Goal: Task Accomplishment & Management: Complete application form

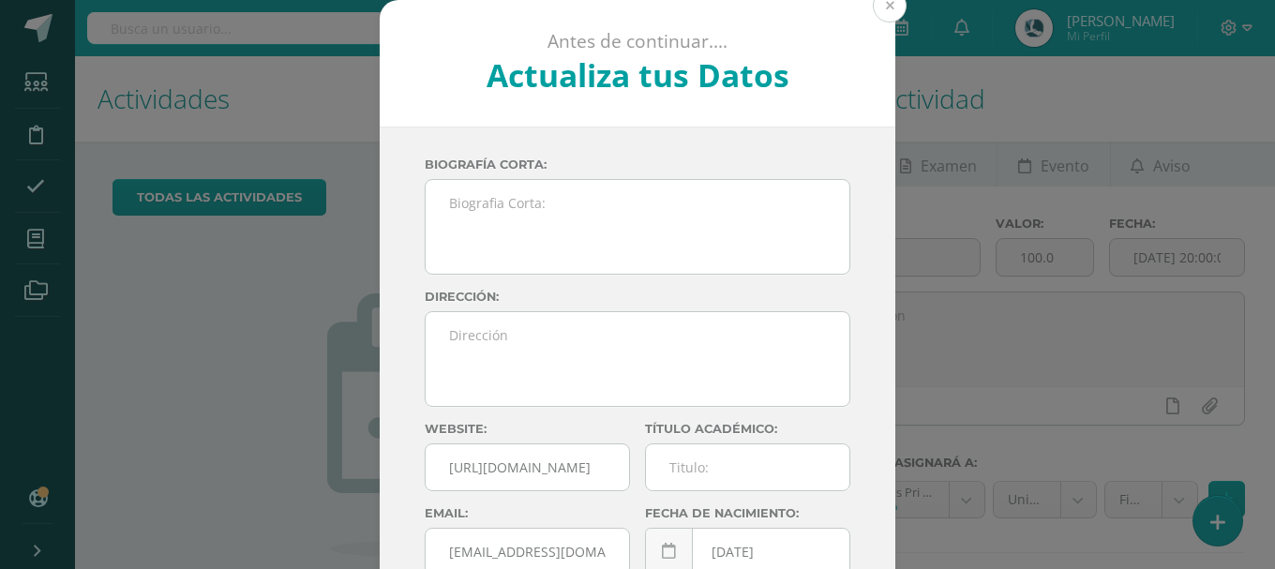
click at [883, 10] on button at bounding box center [890, 6] width 34 height 34
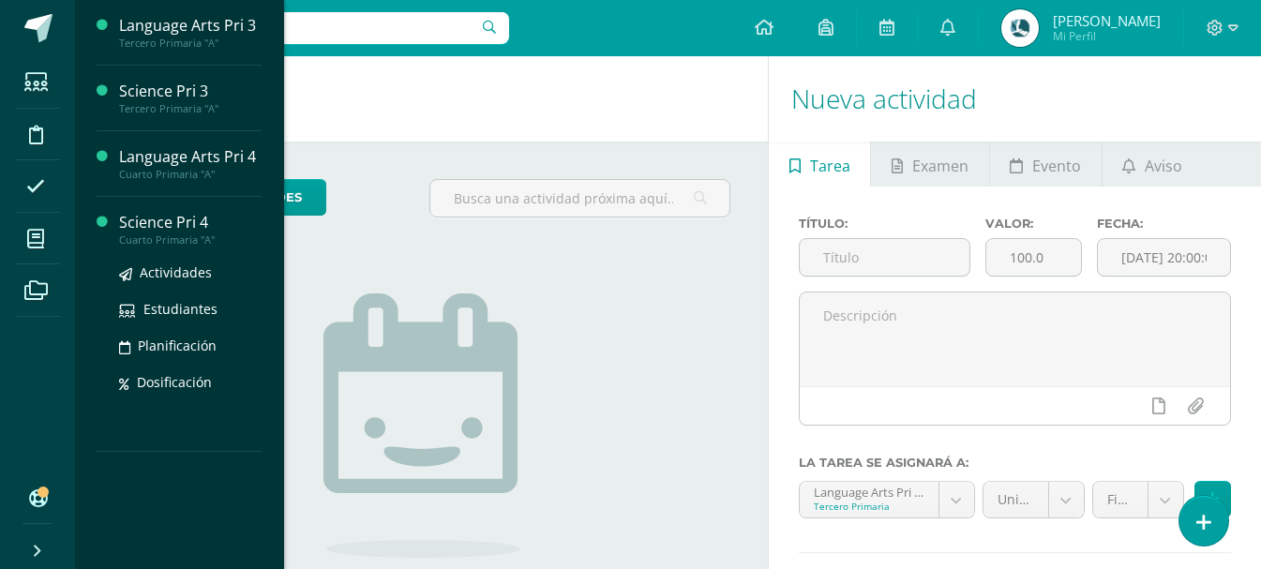
click at [167, 234] on div "Cuarto Primaria "A"" at bounding box center [190, 240] width 143 height 13
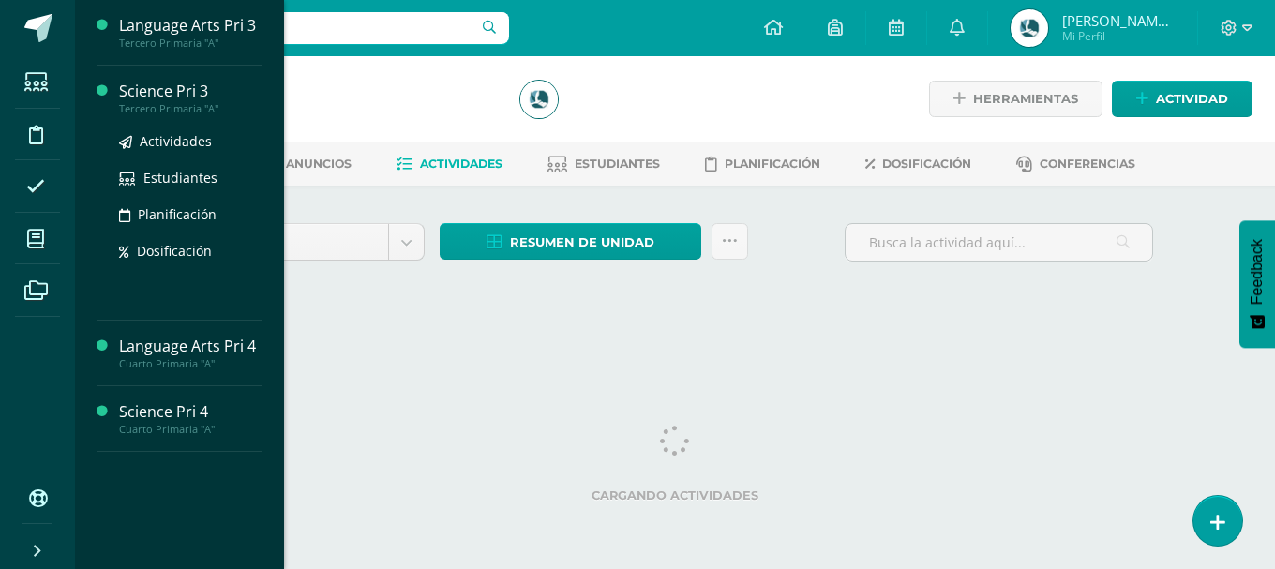
click at [204, 95] on div "Science Pri 3" at bounding box center [190, 92] width 143 height 22
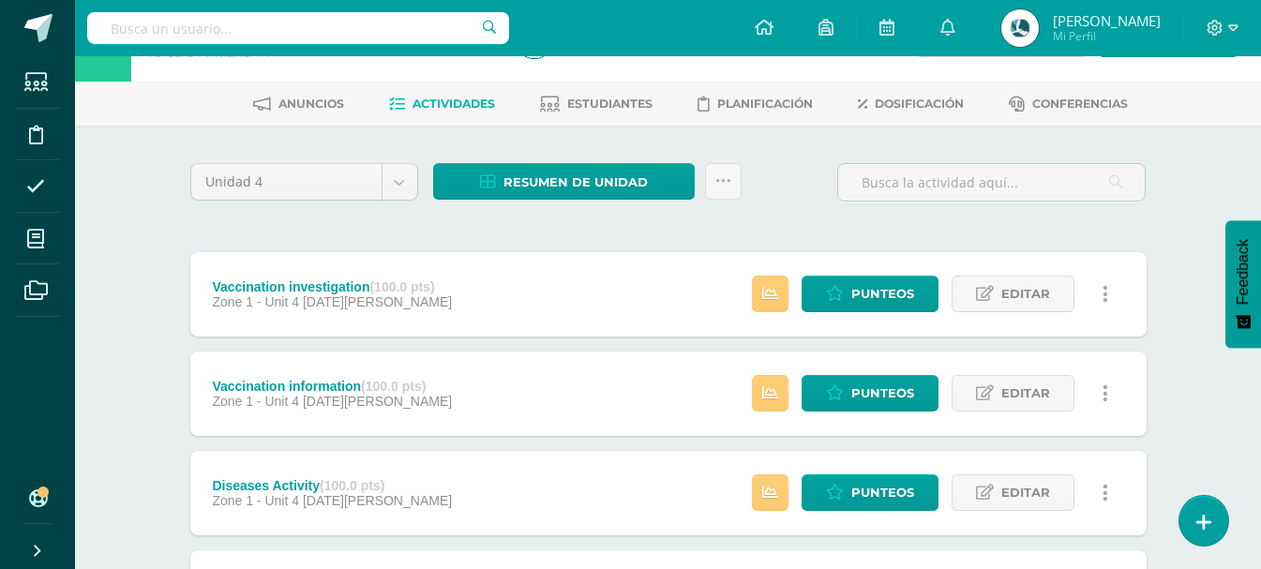
scroll to position [94, 0]
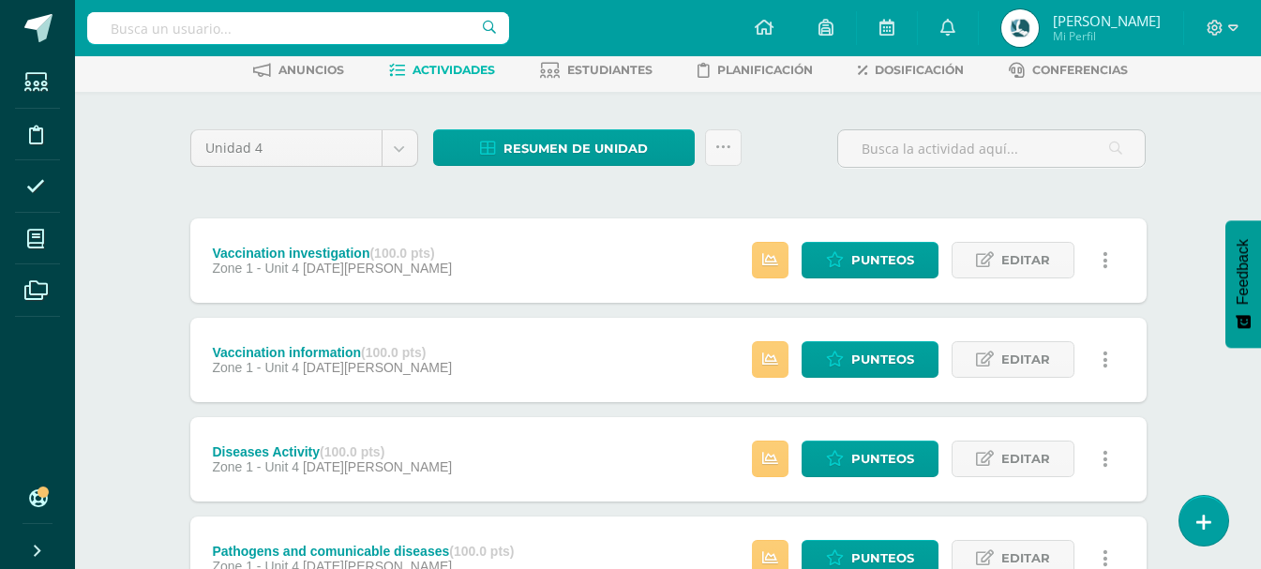
click at [524, 279] on div "Vaccination investigation (100.0 pts) Zone 1 - Unit 4 27 de Agosto Estatus de A…" at bounding box center [668, 261] width 957 height 84
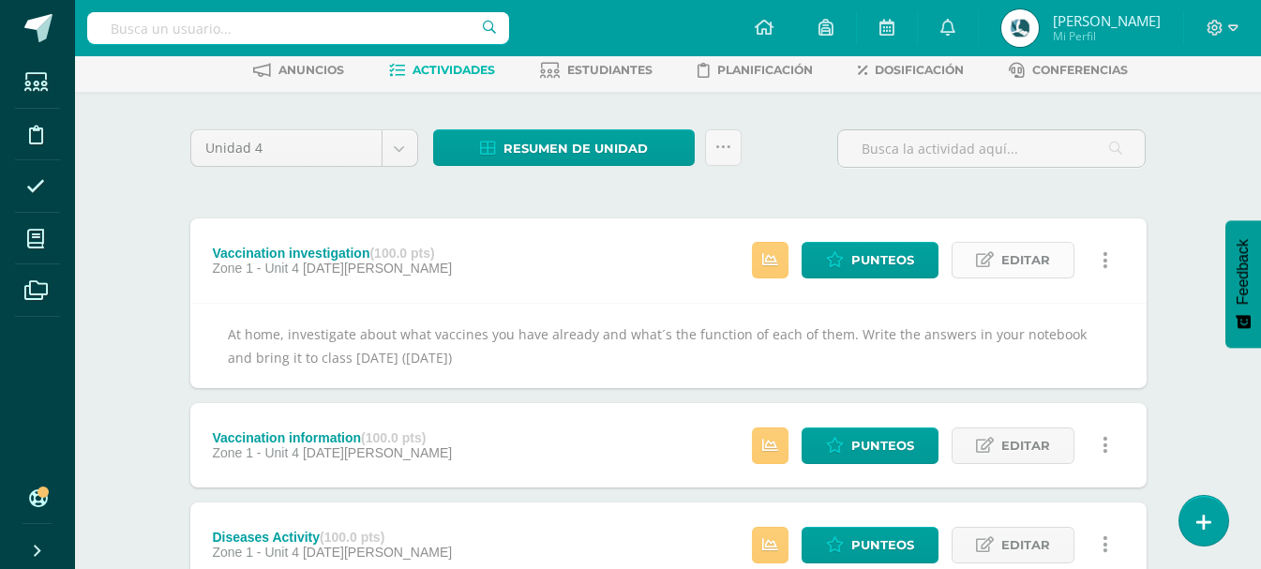
click at [1009, 264] on span "Editar" at bounding box center [1026, 260] width 49 height 35
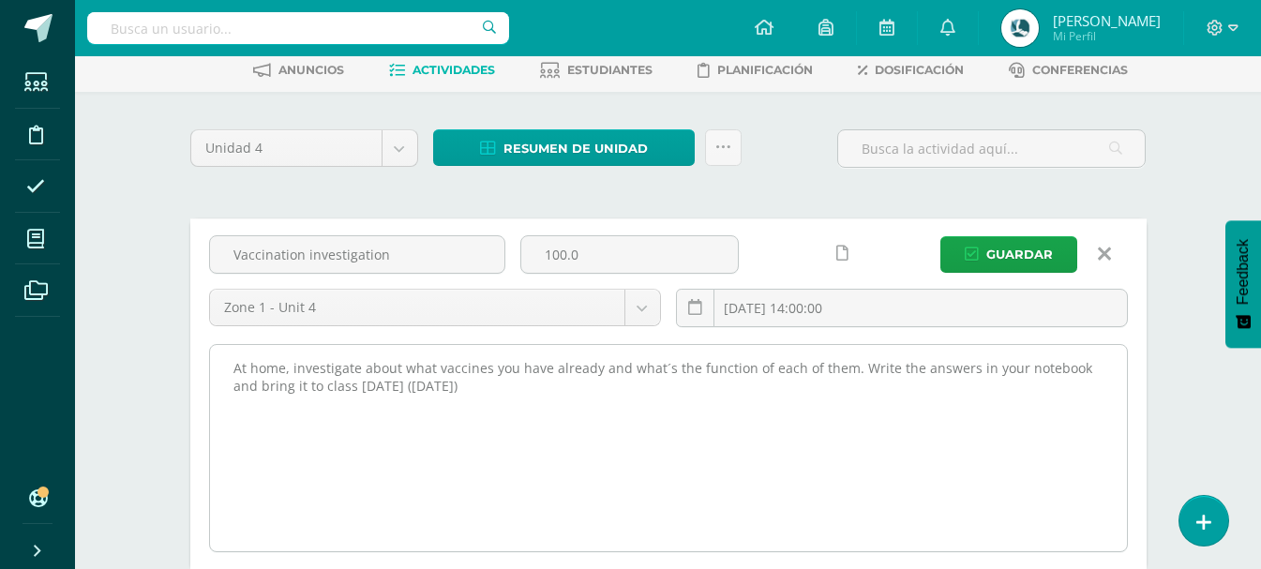
click at [577, 384] on textarea "At home, investigate about what vaccines you have already and what´s the functi…" at bounding box center [668, 448] width 917 height 206
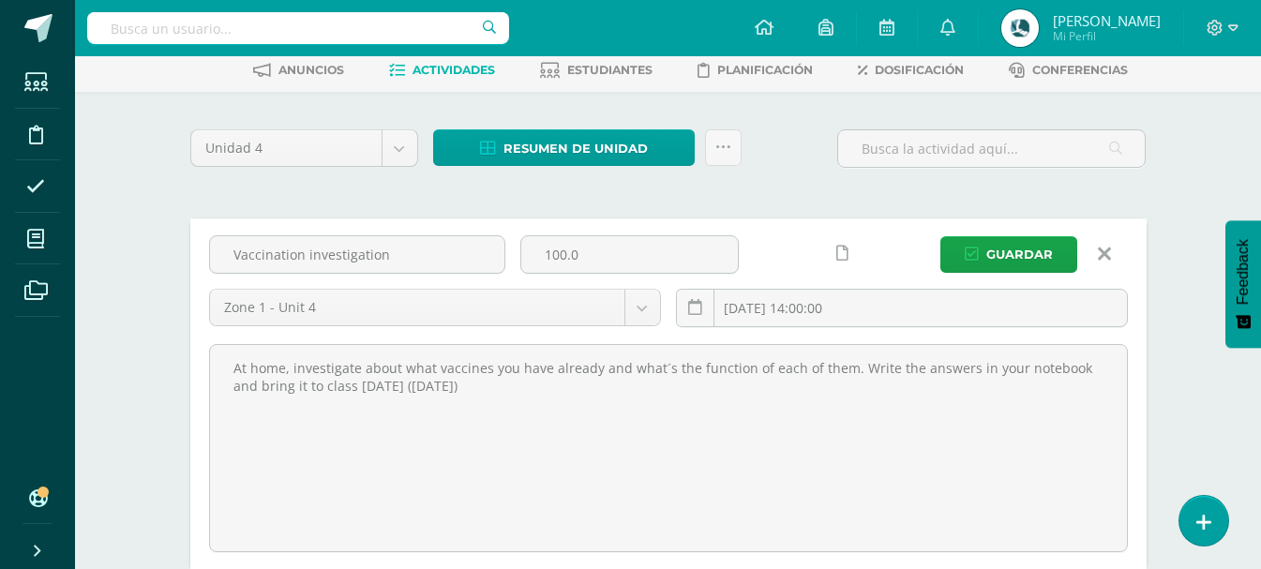
click at [1111, 259] on link at bounding box center [1105, 254] width 48 height 36
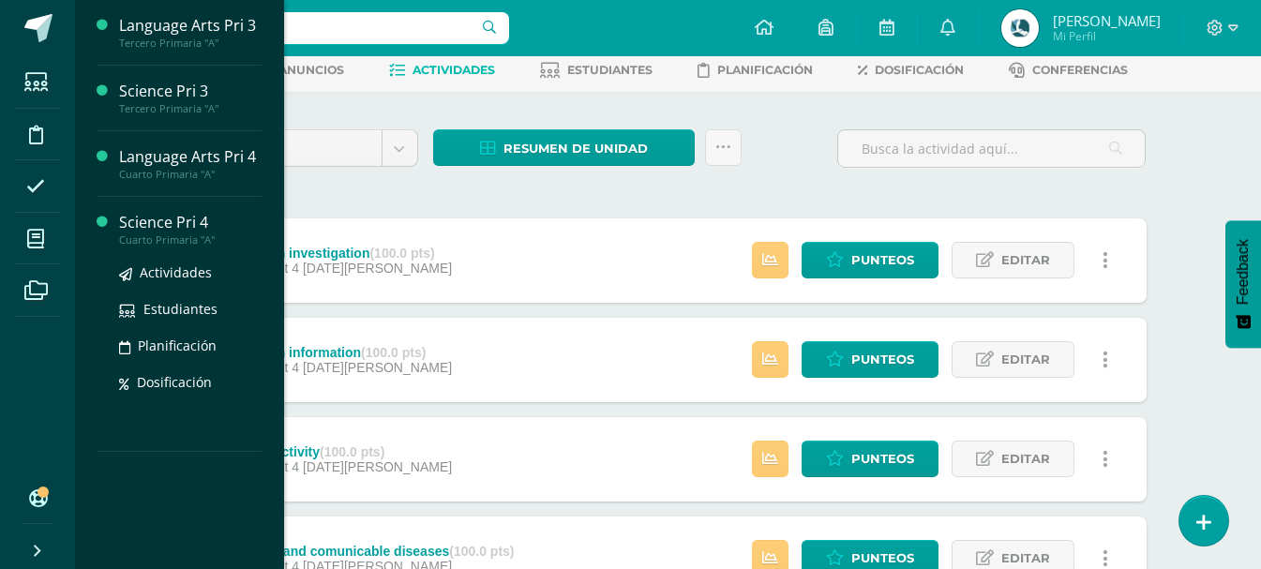
click at [170, 235] on div "Cuarto Primaria "A"" at bounding box center [190, 240] width 143 height 13
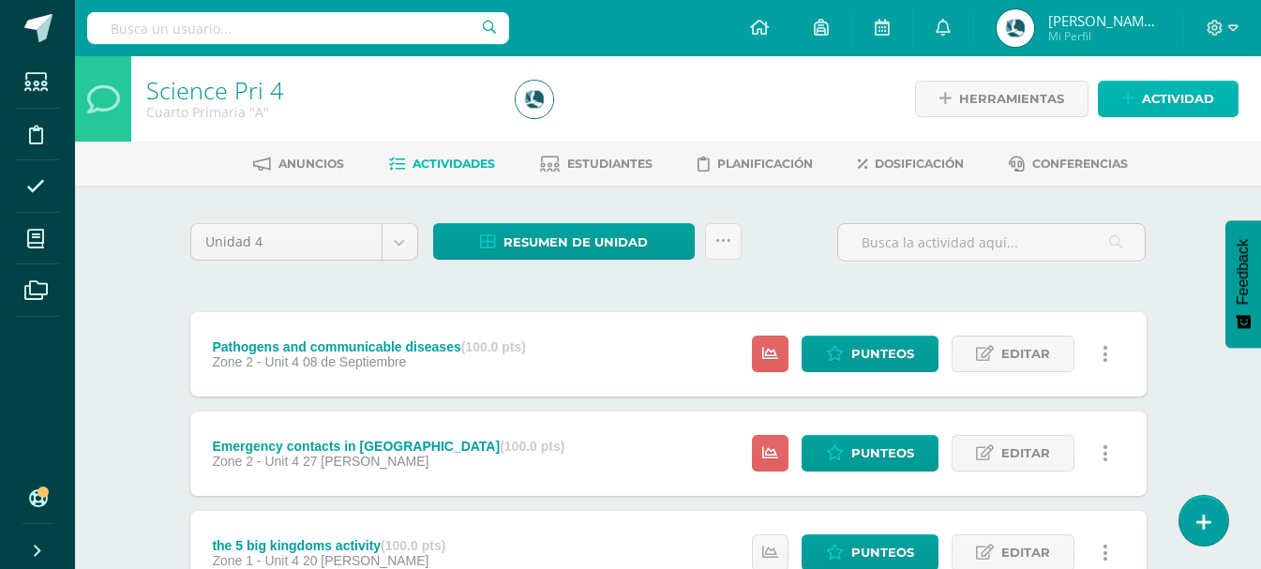
click at [1215, 99] on link "Actividad" at bounding box center [1168, 99] width 141 height 37
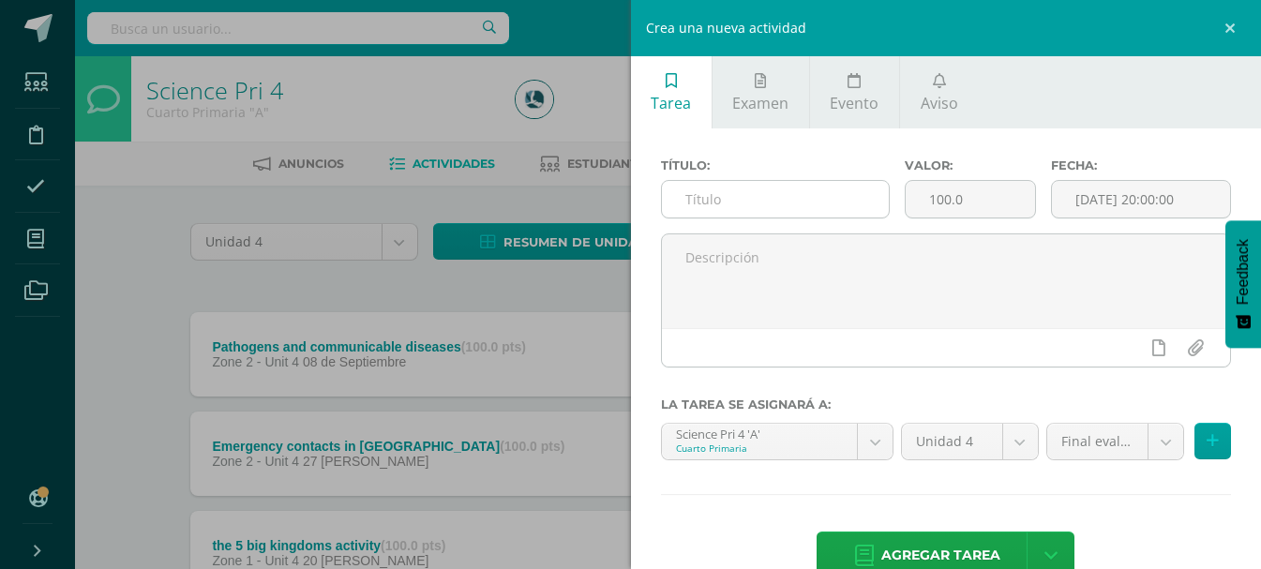
click at [733, 199] on input "text" at bounding box center [775, 199] width 227 height 37
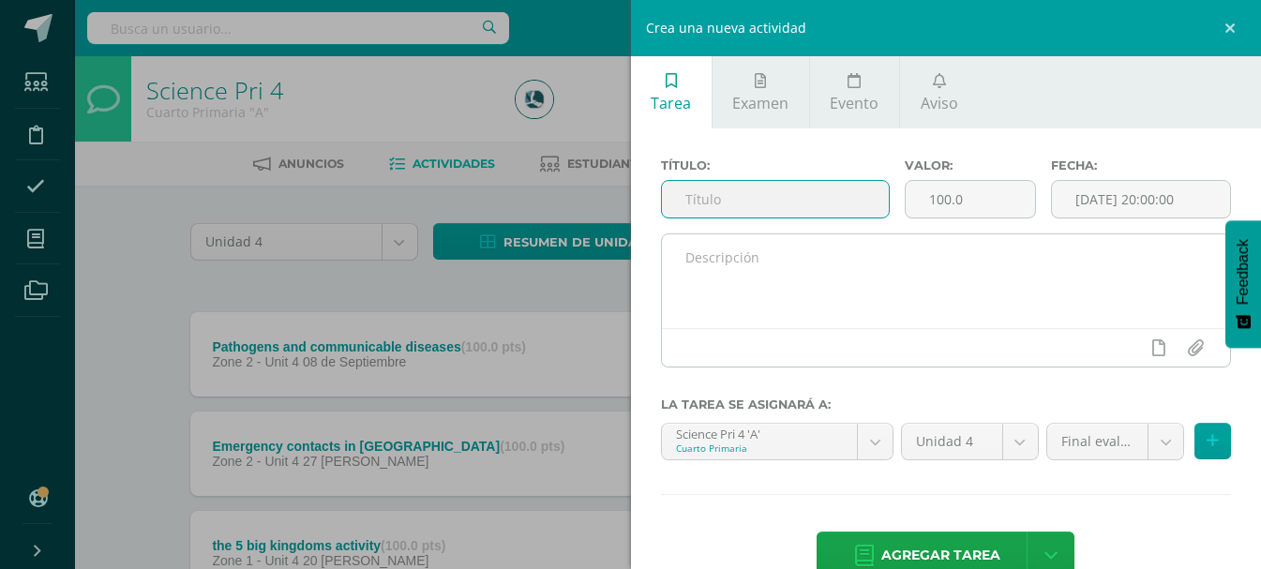
click at [750, 269] on textarea at bounding box center [946, 281] width 569 height 94
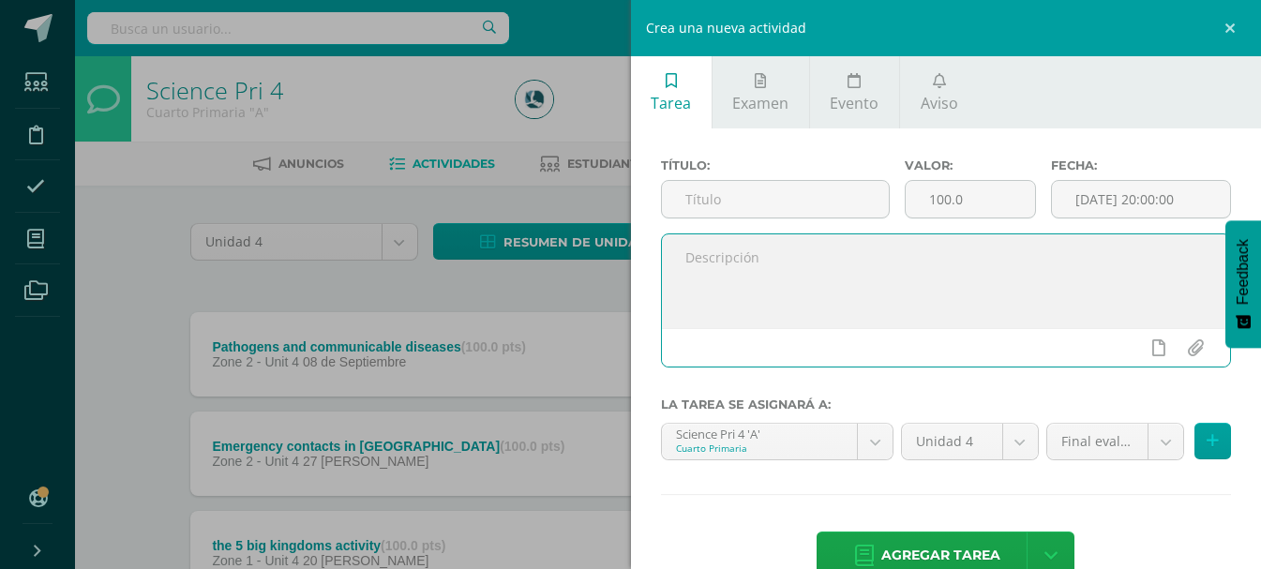
paste textarea "At home, investigate about what vaccines you have already and what´s the functi…"
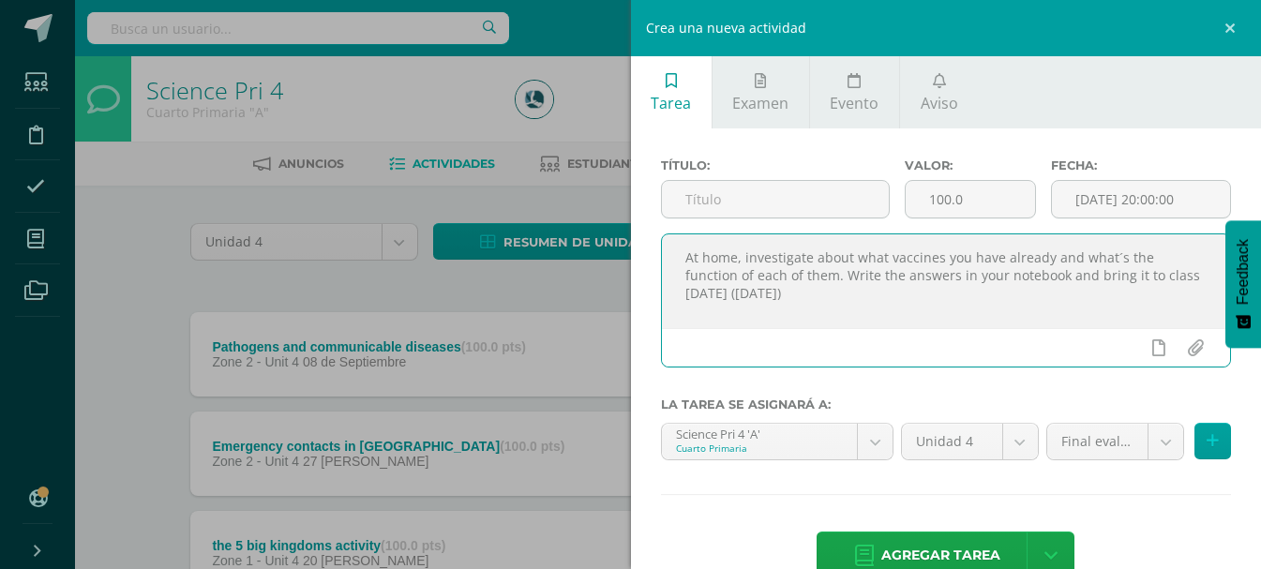
click at [780, 294] on textarea "At home, investigate about what vaccines you have already and what´s the functi…" at bounding box center [946, 281] width 569 height 94
click at [814, 291] on textarea "At home, investigate about what vaccines you have already and what´s the functi…" at bounding box center [946, 281] width 569 height 94
click at [877, 296] on textarea "At home, investigate about what vaccines you have already and what´s the functi…" at bounding box center [946, 281] width 569 height 94
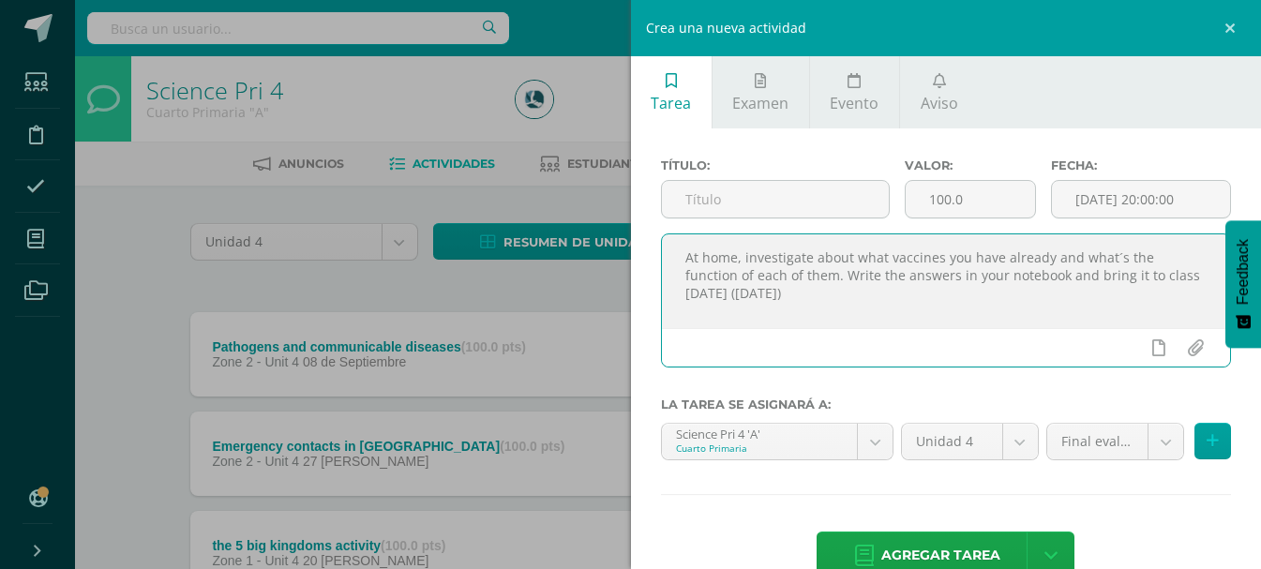
click at [876, 296] on textarea "At home, investigate about what vaccines you have already and what´s the functi…" at bounding box center [946, 281] width 569 height 94
click at [882, 300] on textarea "At home, investigate about what vaccines you have already and what´s the functi…" at bounding box center [946, 281] width 569 height 94
click at [901, 304] on textarea "At home, investigate about what vaccines you have already and what´s the functi…" at bounding box center [946, 281] width 569 height 94
click at [917, 293] on textarea "At home, investigate about what vaccines you have already and what´s the functi…" at bounding box center [946, 281] width 569 height 94
type textarea "At home, investigate about what vaccines you have already and what´s the functi…"
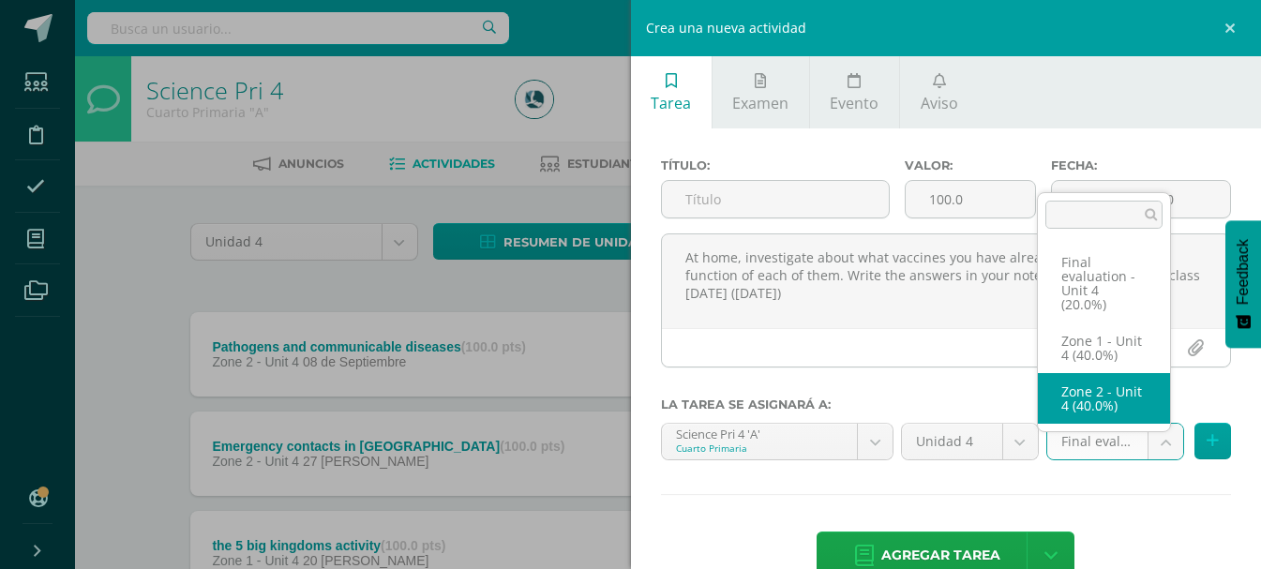
select select "31660"
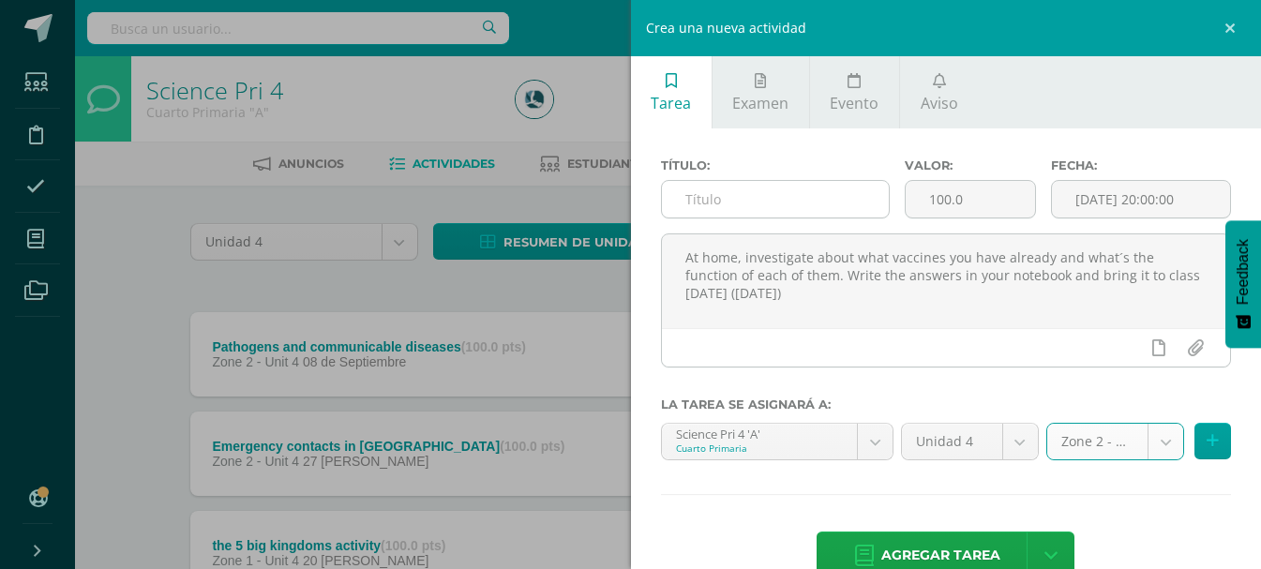
click at [780, 202] on input "text" at bounding box center [775, 199] width 227 height 37
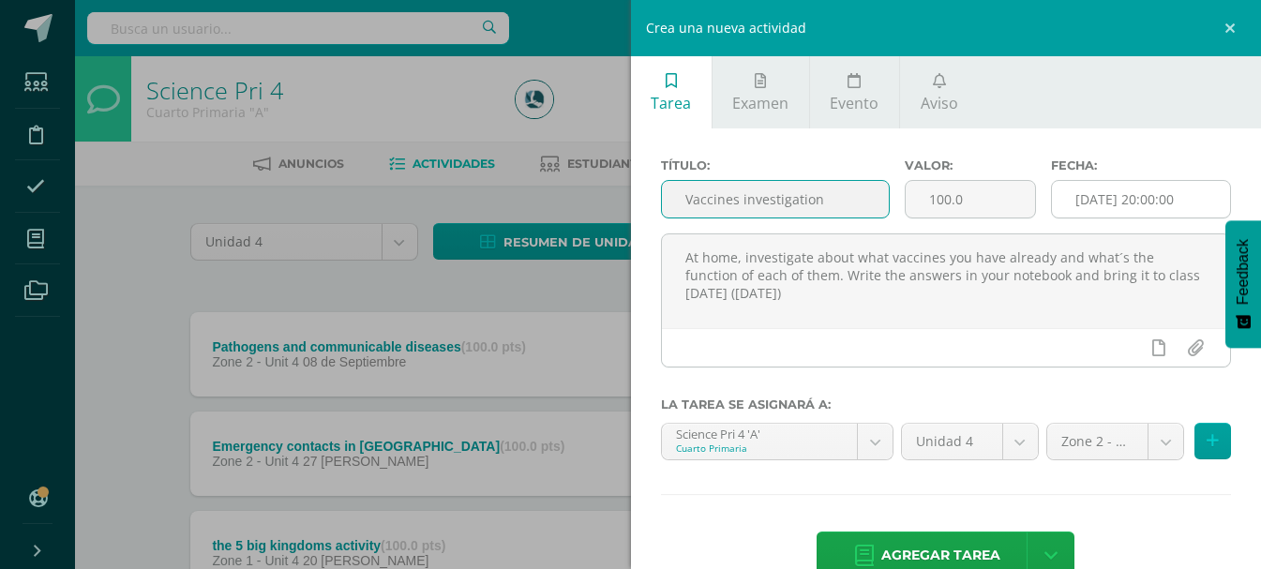
type input "Vaccines investigation"
click at [1166, 199] on input "[DATE] 20:00:00" at bounding box center [1141, 199] width 178 height 37
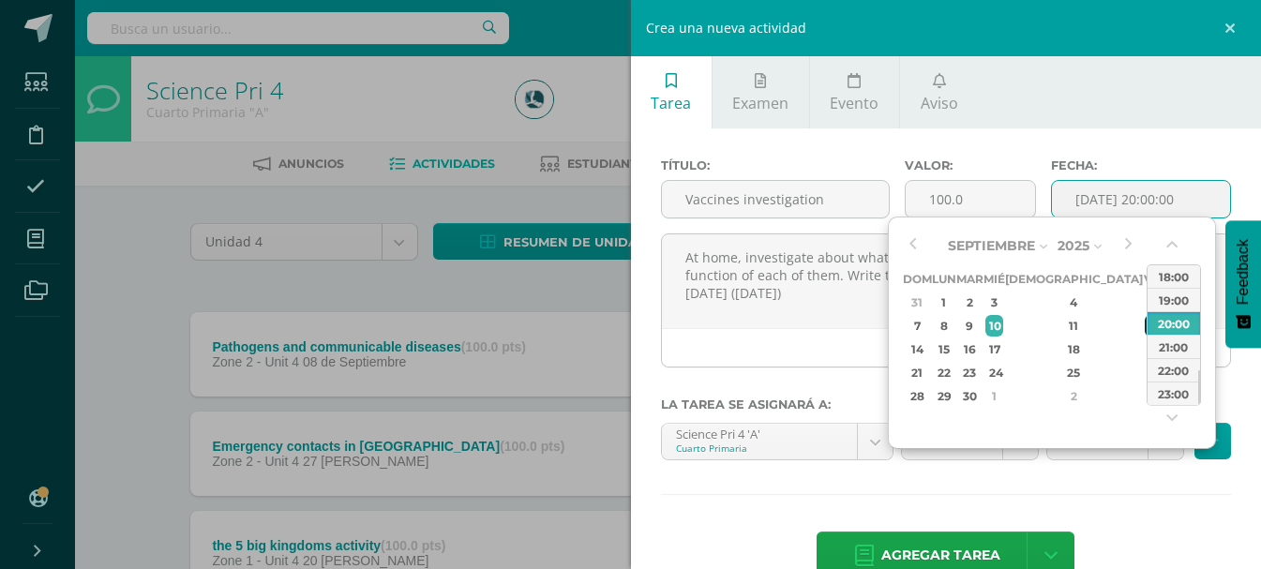
click at [1145, 328] on div "12" at bounding box center [1153, 326] width 17 height 22
click at [1173, 247] on button "button" at bounding box center [1174, 248] width 19 height 28
click at [1174, 245] on button "button" at bounding box center [1174, 248] width 19 height 28
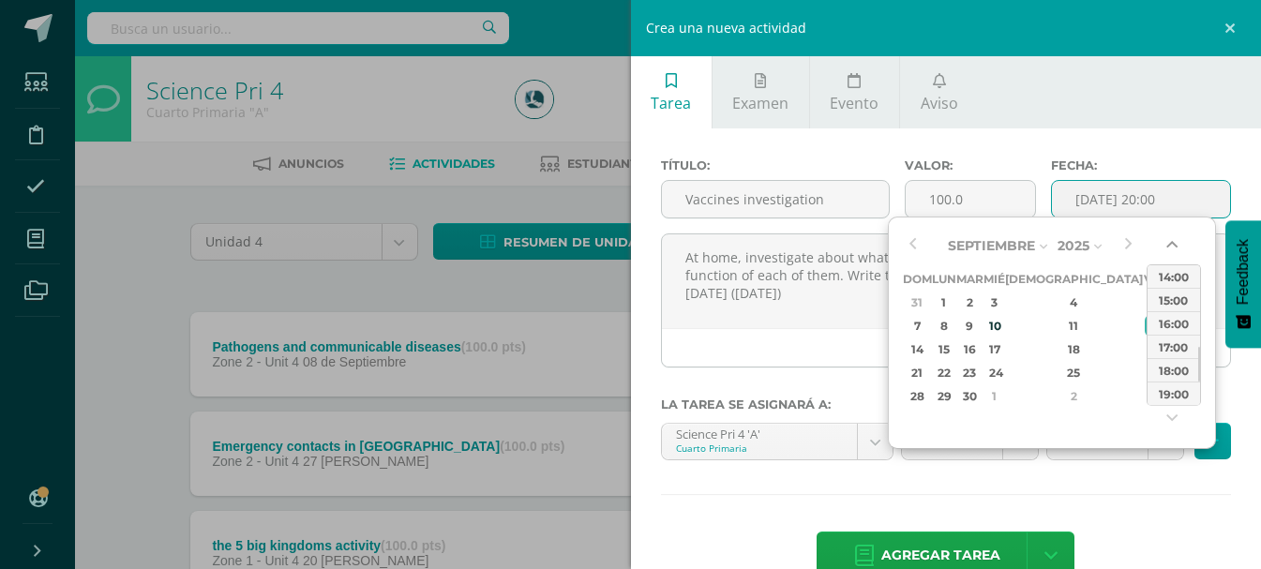
click at [1171, 253] on button "button" at bounding box center [1174, 248] width 19 height 28
click at [1193, 278] on div "11:00" at bounding box center [1174, 275] width 53 height 23
type input "2025-09-12 11:00"
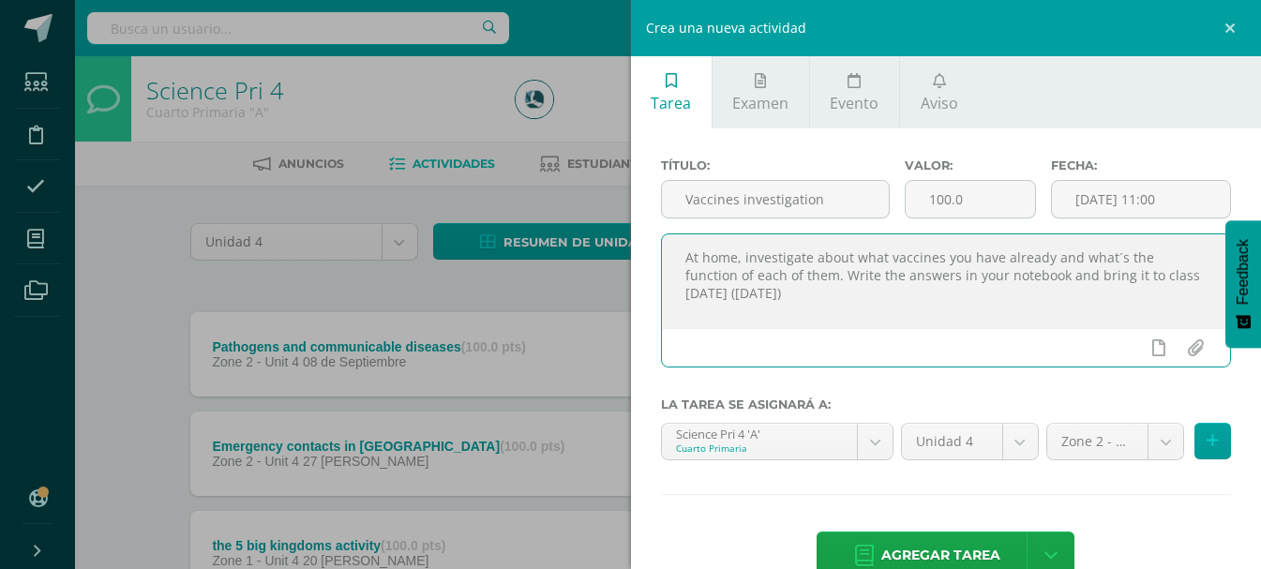
click at [905, 302] on textarea "At home, investigate about what vaccines you have already and what´s the functi…" at bounding box center [946, 281] width 569 height 94
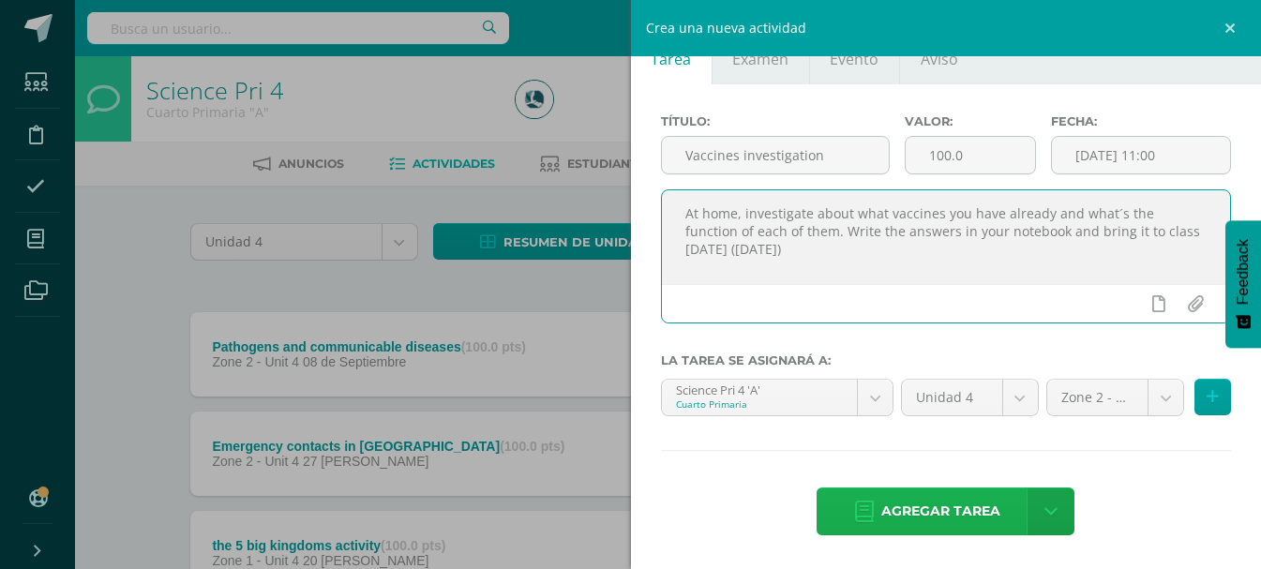
click at [915, 518] on span "Agregar tarea" at bounding box center [941, 512] width 119 height 46
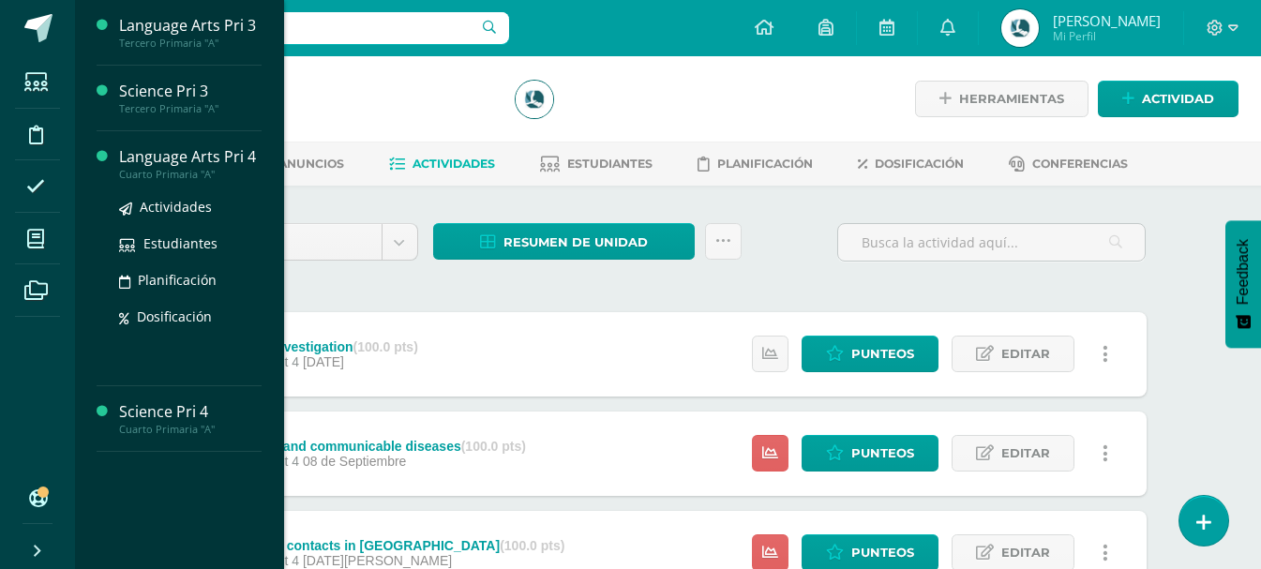
click at [202, 163] on div "Language Arts Pri 4" at bounding box center [190, 157] width 143 height 22
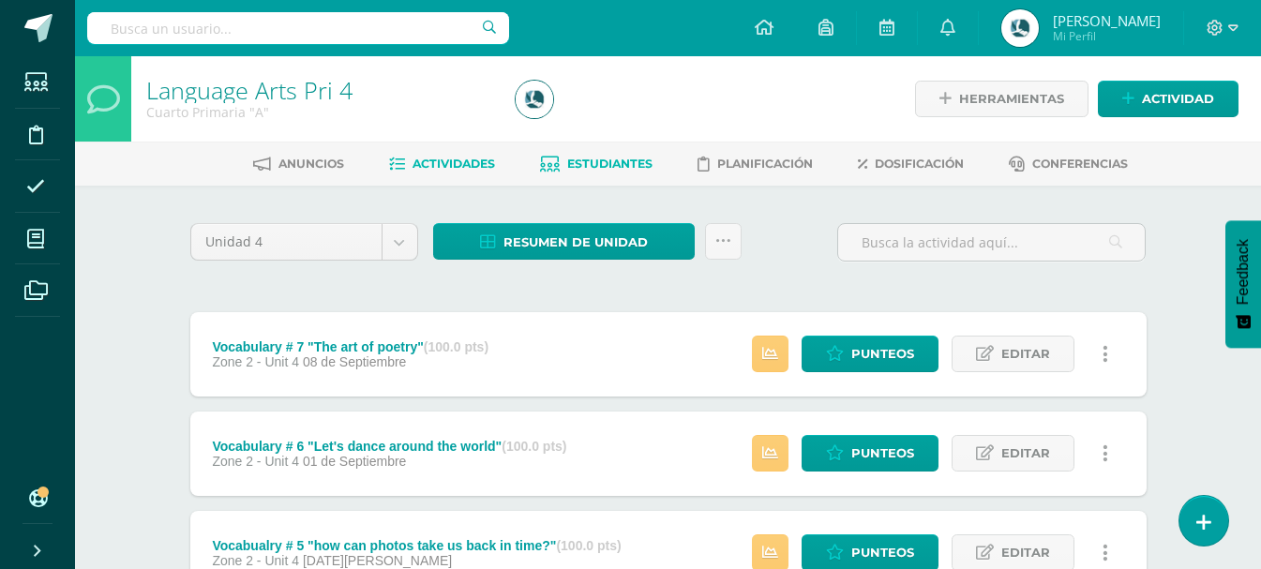
click at [563, 155] on link "Estudiantes" at bounding box center [596, 164] width 113 height 30
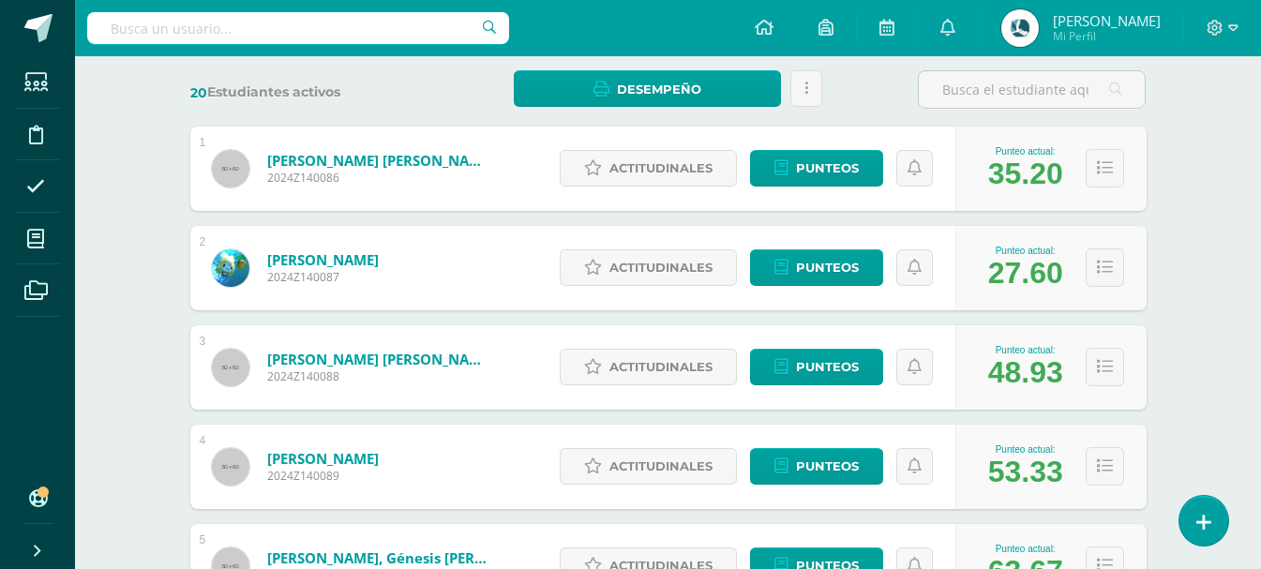
scroll to position [375, 0]
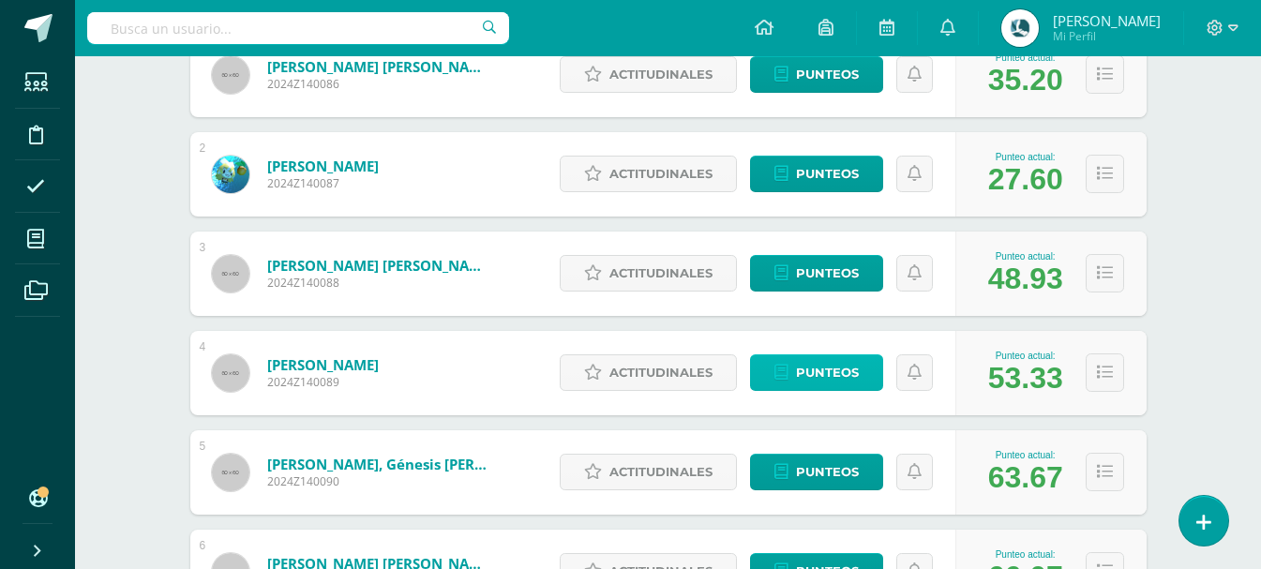
click at [819, 370] on span "Punteos" at bounding box center [827, 372] width 63 height 35
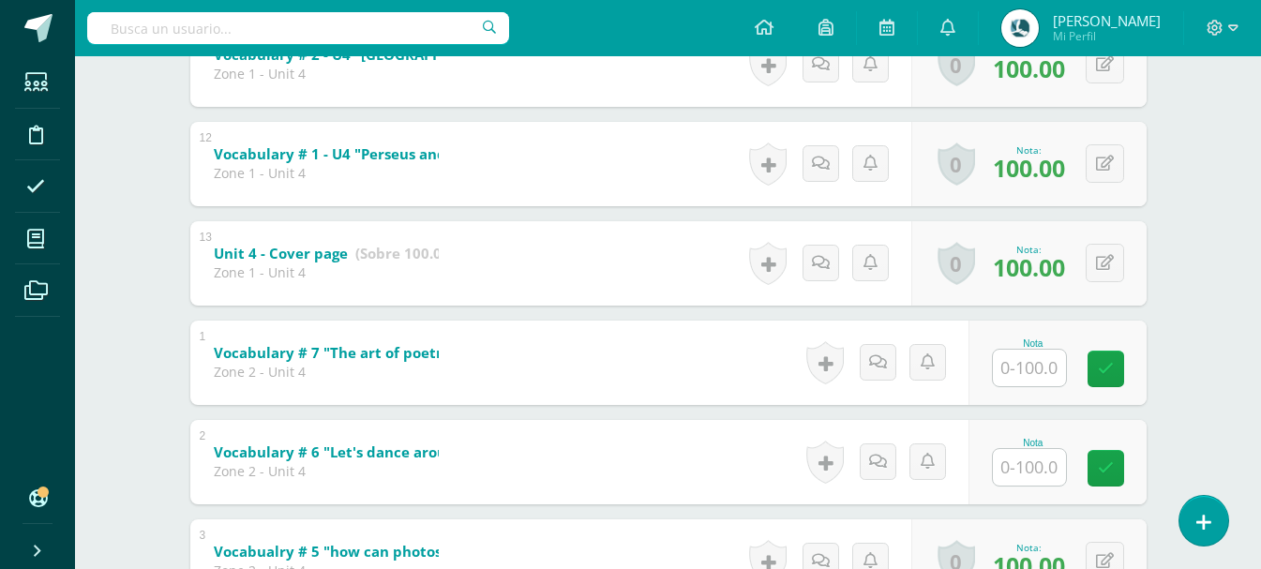
scroll to position [537, 0]
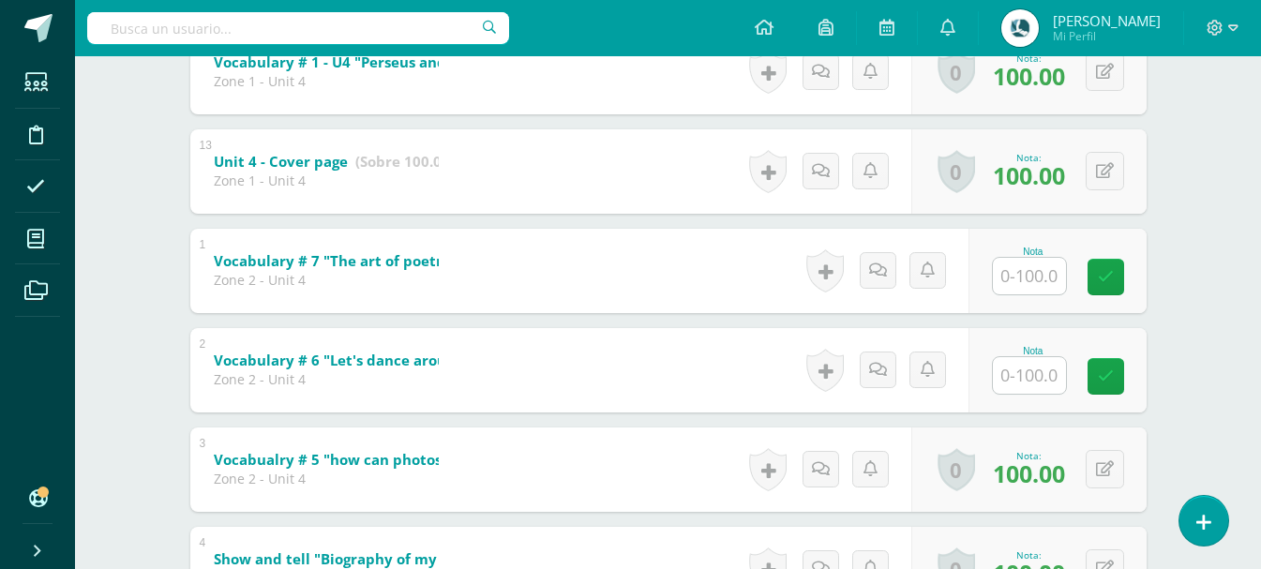
click at [699, 280] on div "1 Vocabulary # 7 "The art of poetry" (Sobre 100.0) Zone 2 - Unit 4 Nota 0 [GEOG…" at bounding box center [668, 271] width 957 height 84
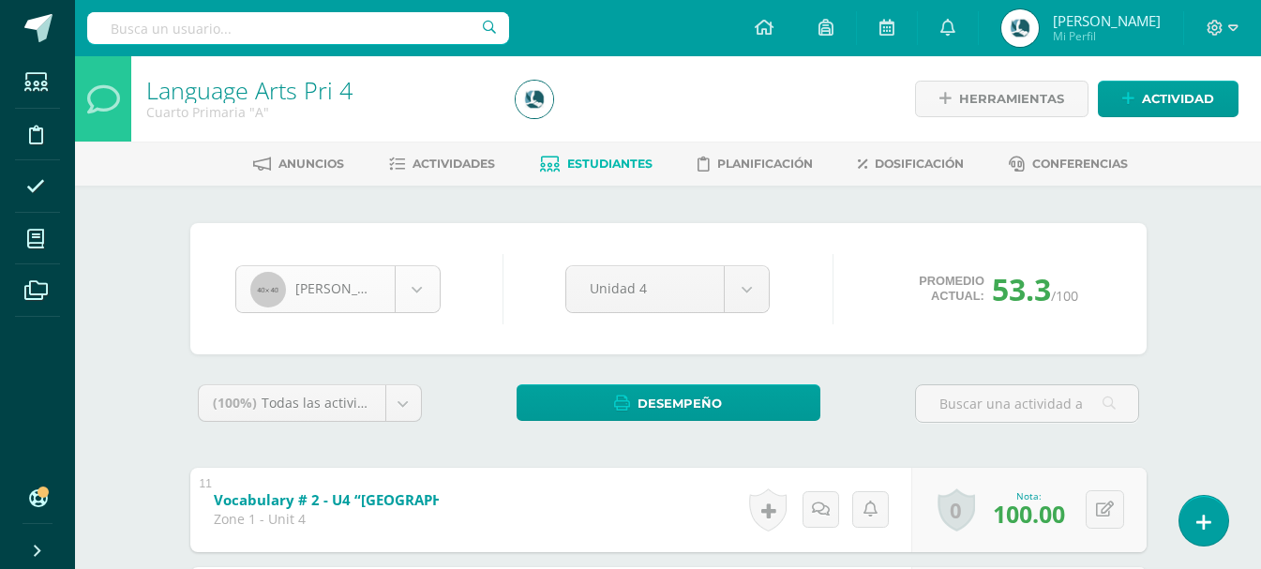
scroll to position [64, 0]
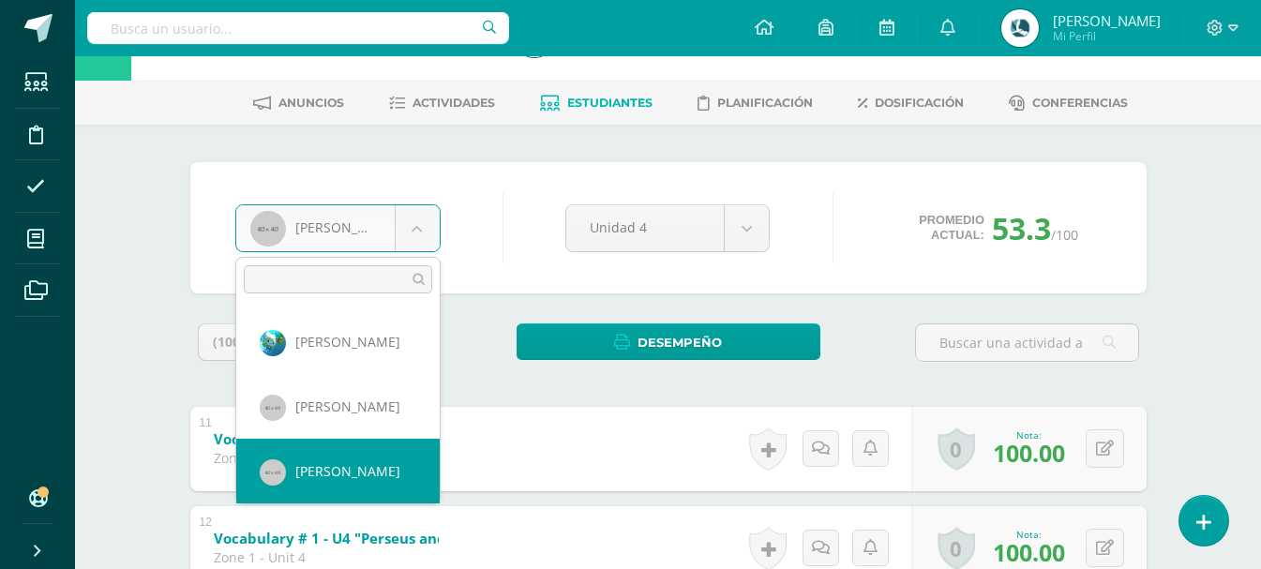
scroll to position [94, 0]
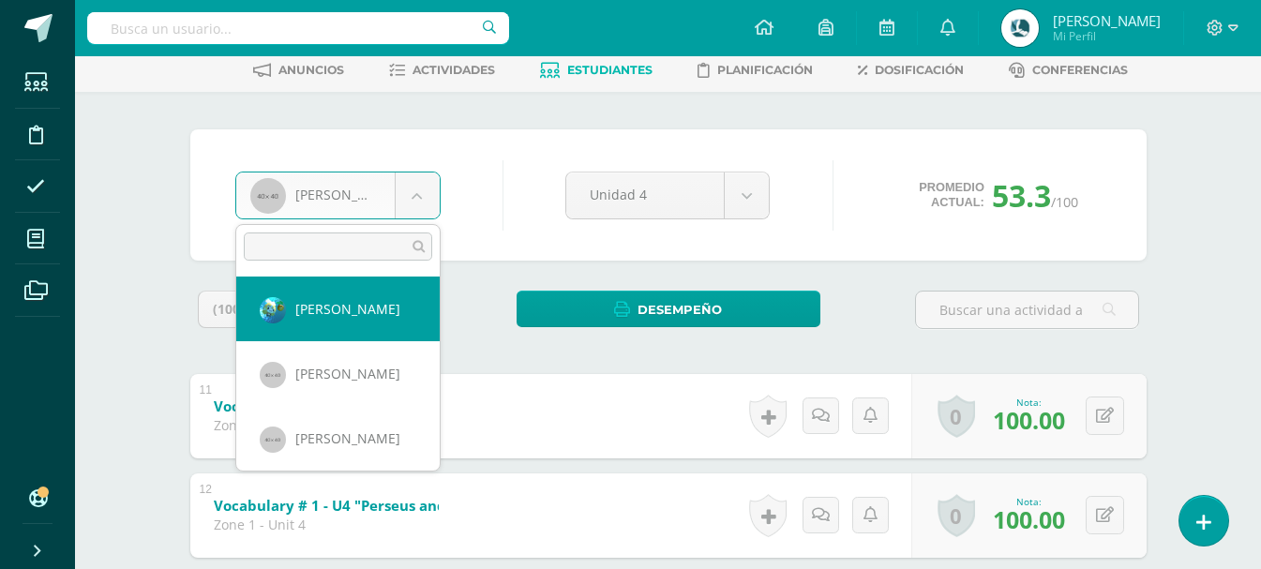
select select "106"
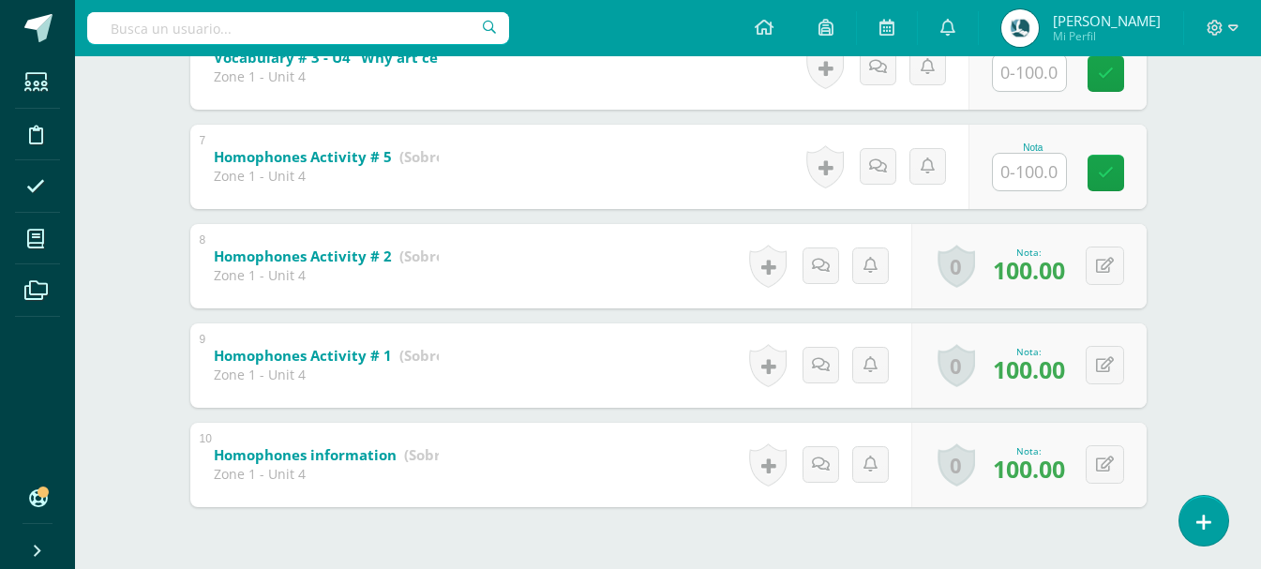
scroll to position [941, 0]
click at [1036, 177] on input "text" at bounding box center [1029, 171] width 73 height 37
type input "100"
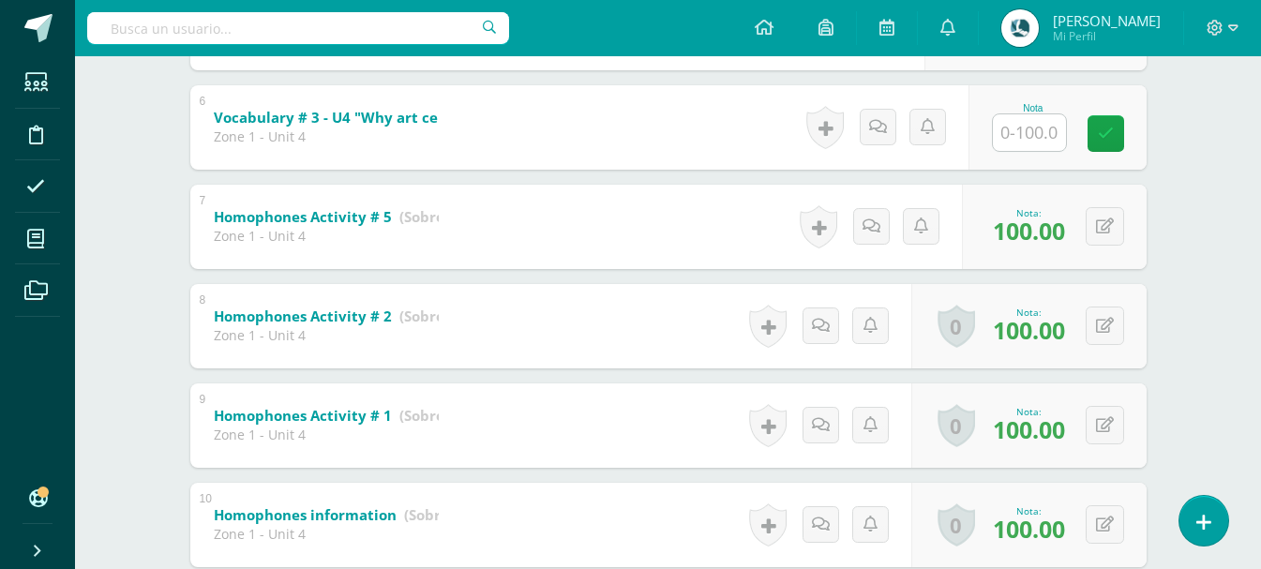
scroll to position [847, 0]
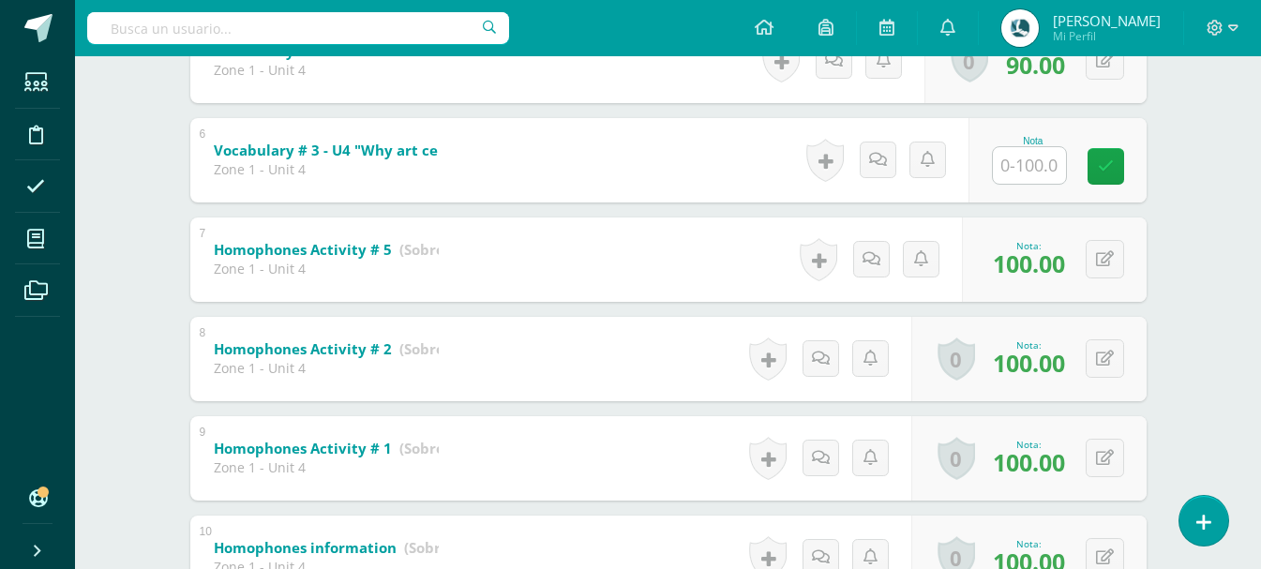
click at [1011, 168] on input "text" at bounding box center [1029, 165] width 73 height 37
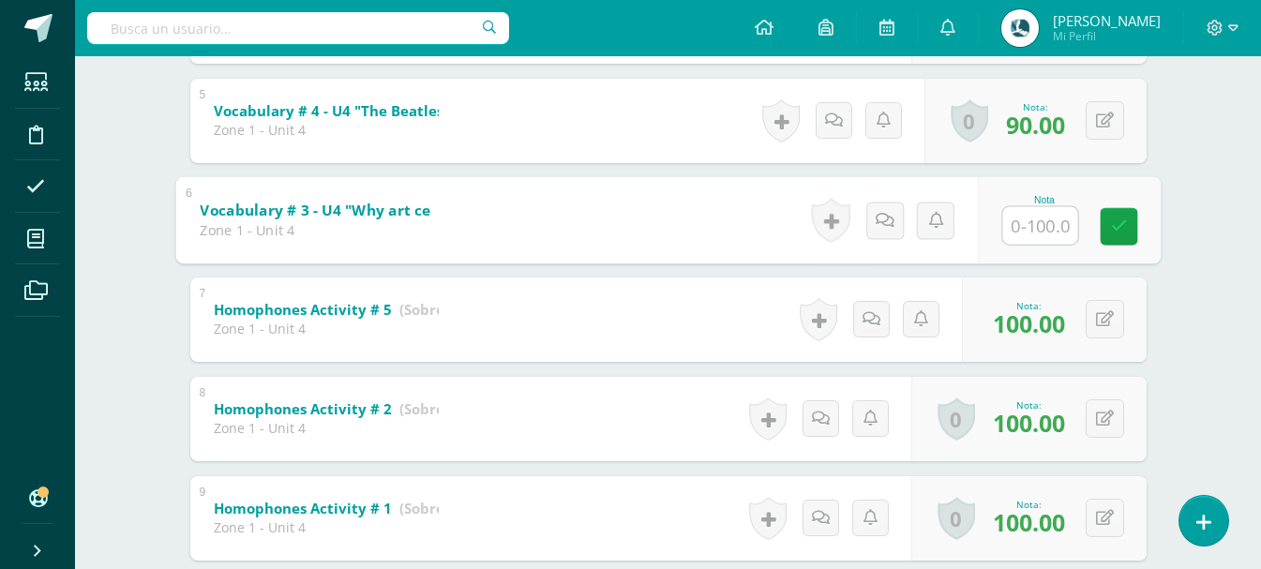
scroll to position [753, 0]
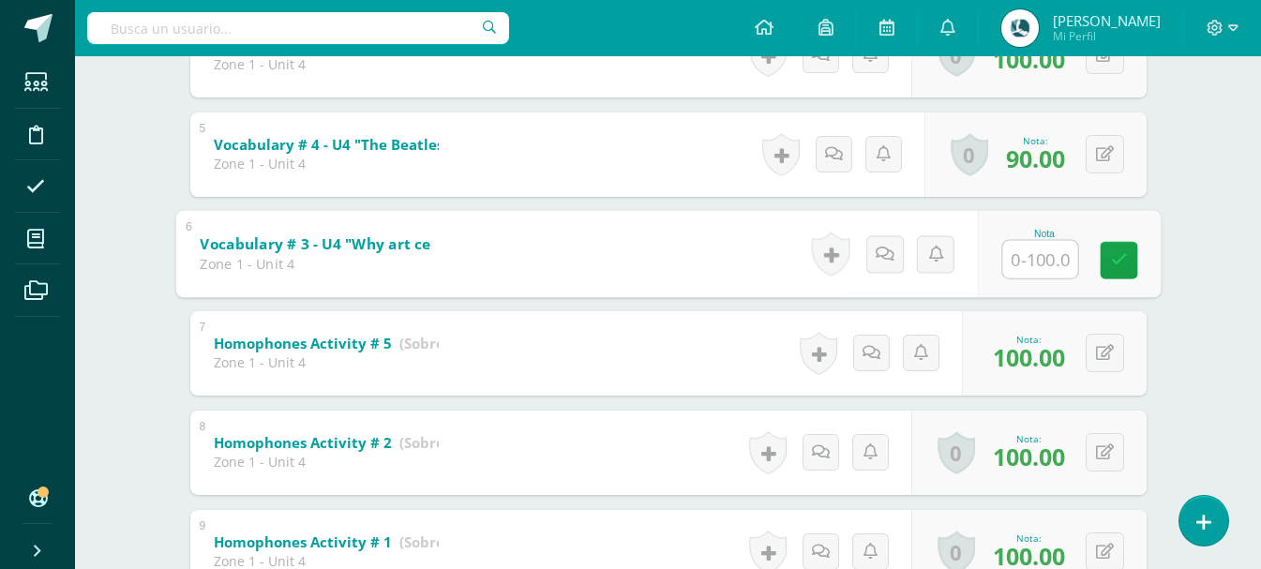
click at [1043, 254] on input "text" at bounding box center [1040, 259] width 75 height 38
type input "100"
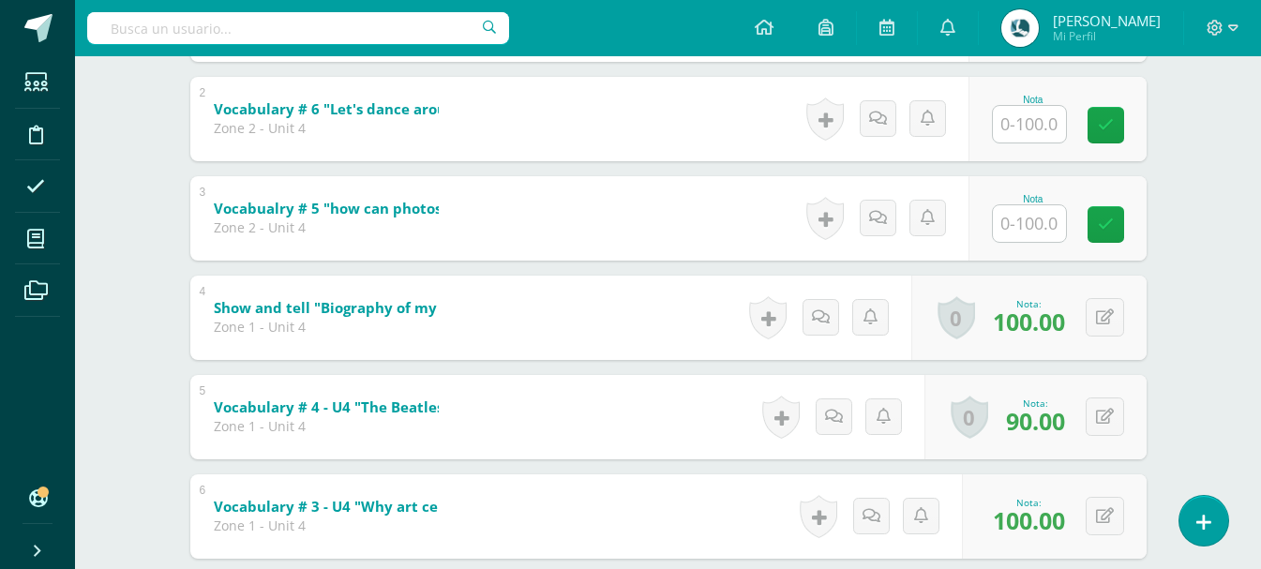
scroll to position [378, 0]
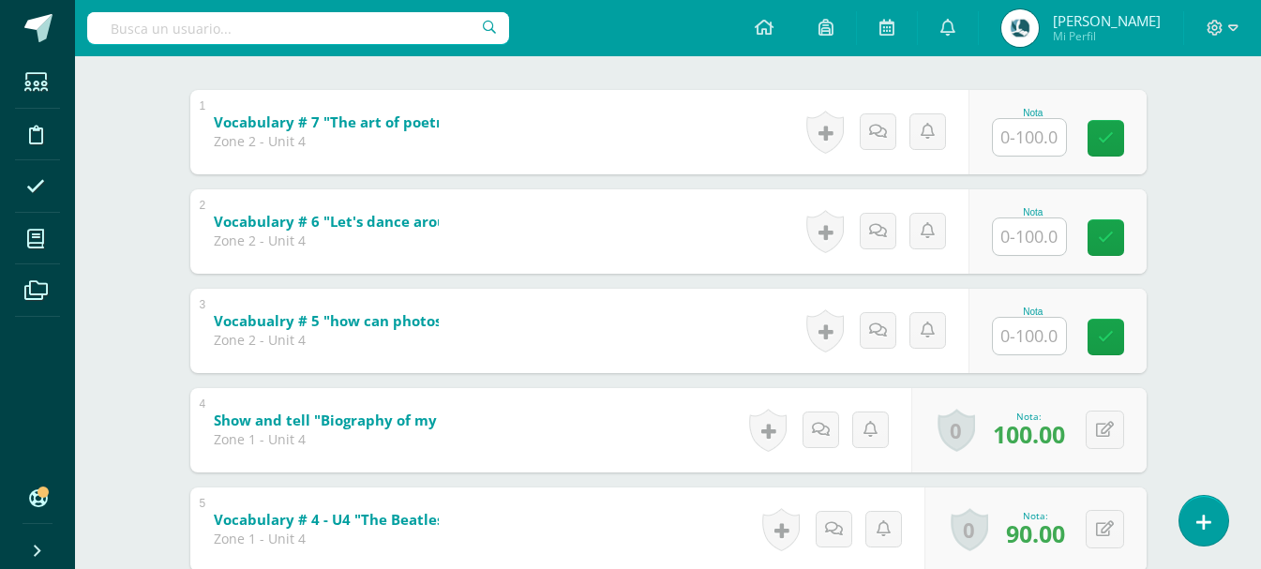
click at [1050, 348] on input "text" at bounding box center [1029, 336] width 73 height 37
click at [1050, 348] on input "text" at bounding box center [1040, 336] width 75 height 38
type input "100"
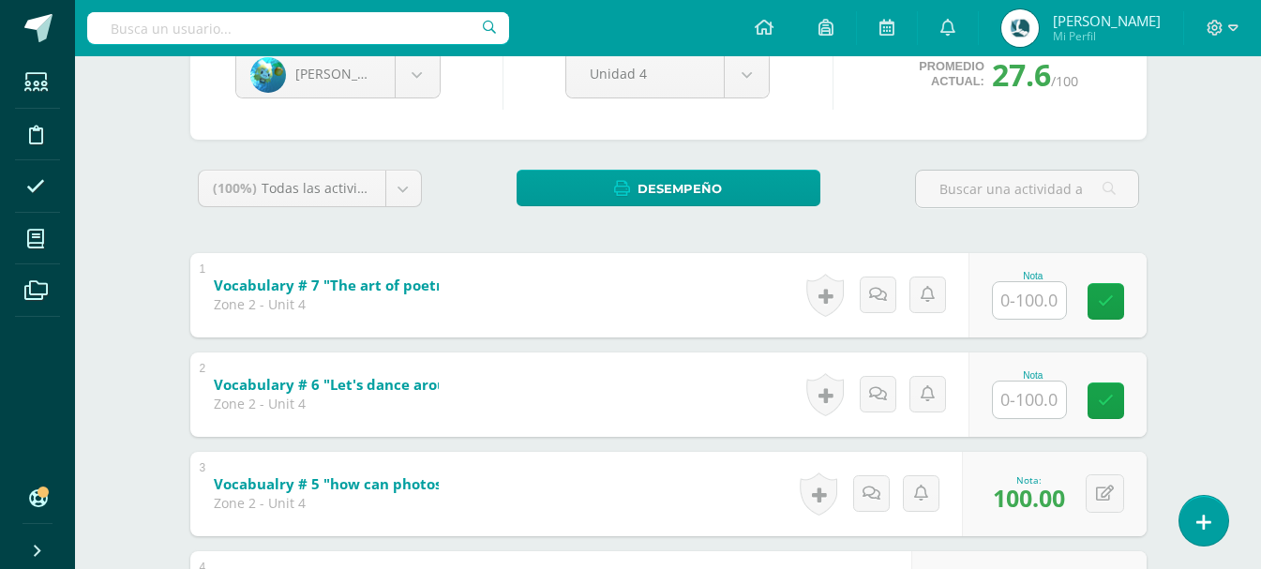
scroll to position [190, 0]
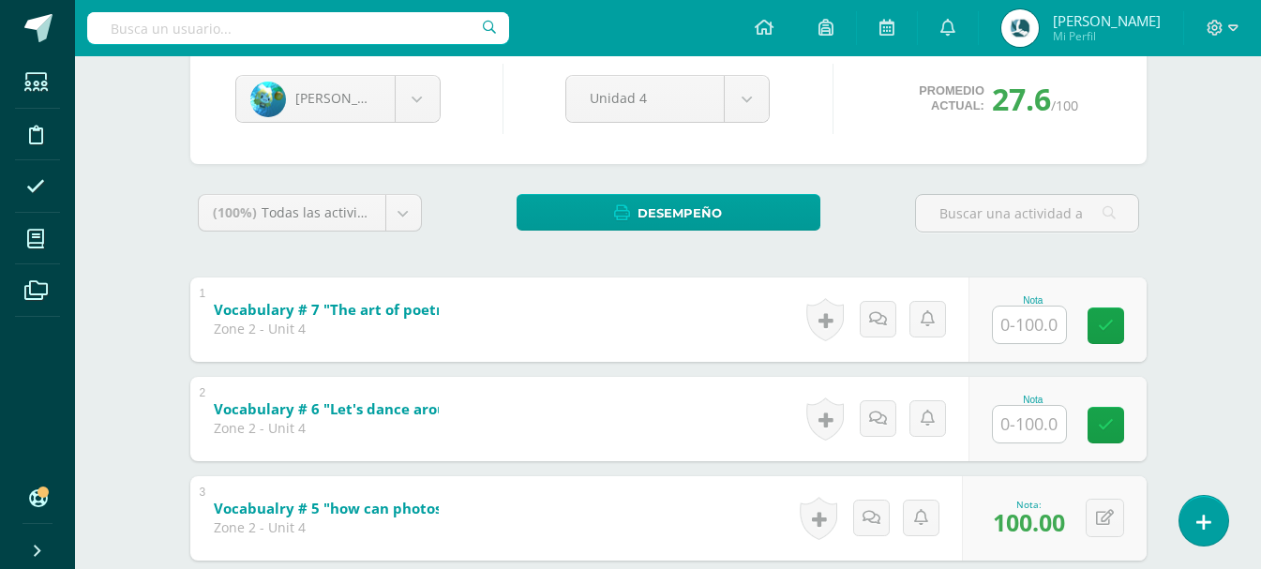
drag, startPoint x: 1041, startPoint y: 445, endPoint x: 1043, endPoint y: 423, distance: 22.6
click at [1041, 445] on div "Nota" at bounding box center [1058, 419] width 178 height 84
click at [1043, 423] on input "text" at bounding box center [1029, 424] width 73 height 37
type input "100"
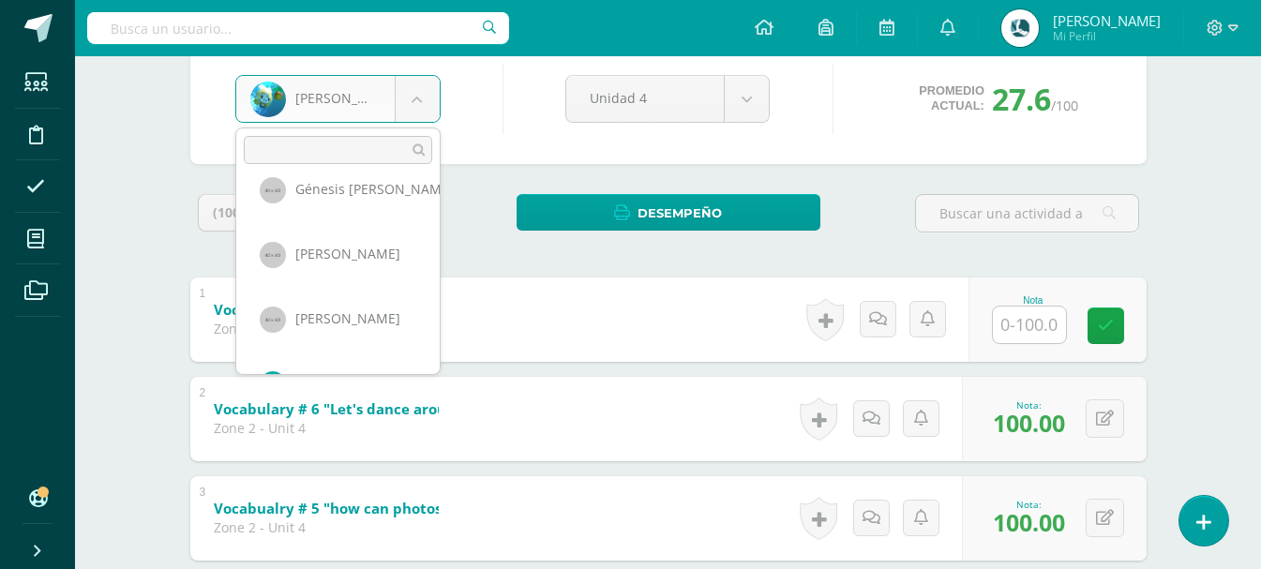
scroll to position [188, 0]
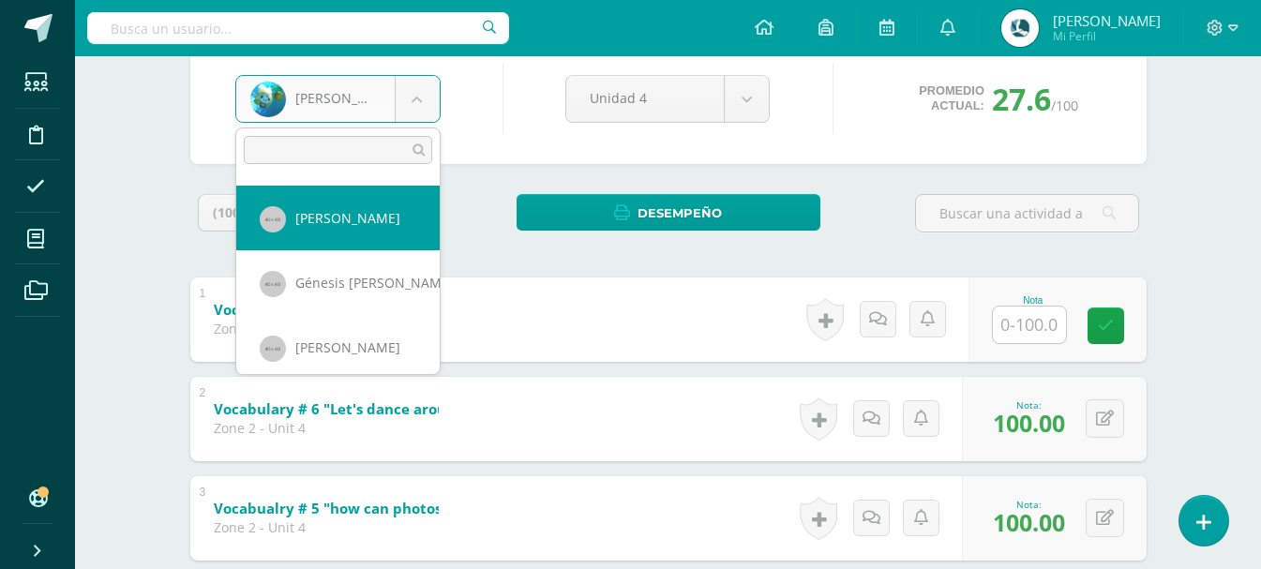
select select "108"
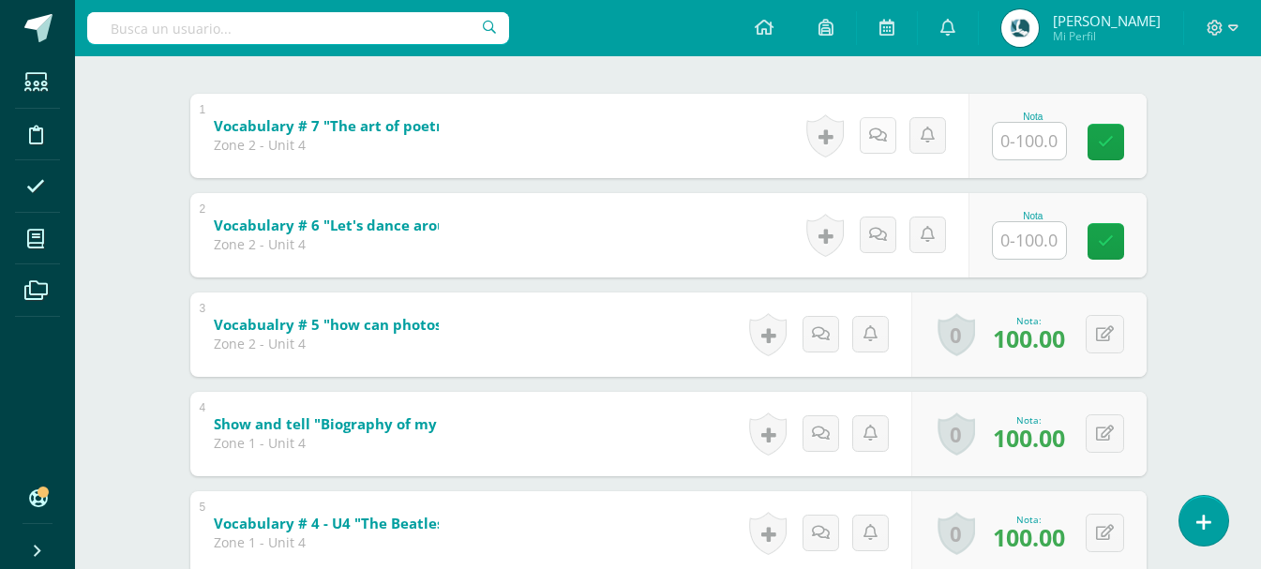
scroll to position [375, 0]
click at [1033, 234] on input "text" at bounding box center [1029, 239] width 73 height 37
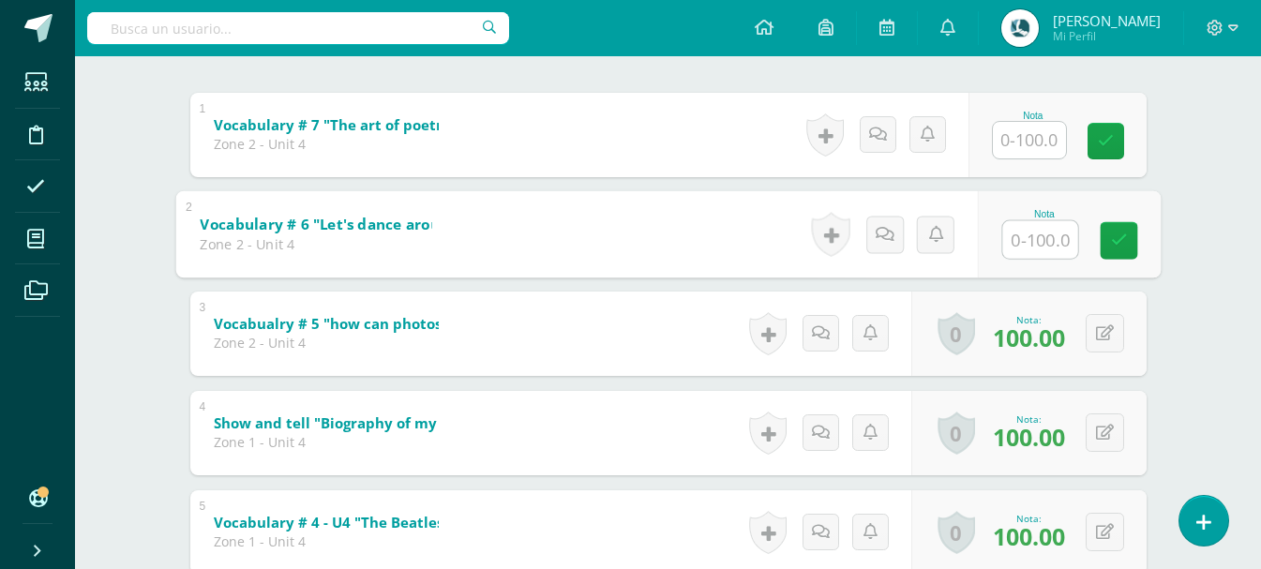
click at [1042, 245] on input "text" at bounding box center [1040, 239] width 75 height 38
click at [1036, 241] on input "text" at bounding box center [1040, 239] width 75 height 38
click at [1027, 234] on input "text" at bounding box center [1040, 239] width 75 height 38
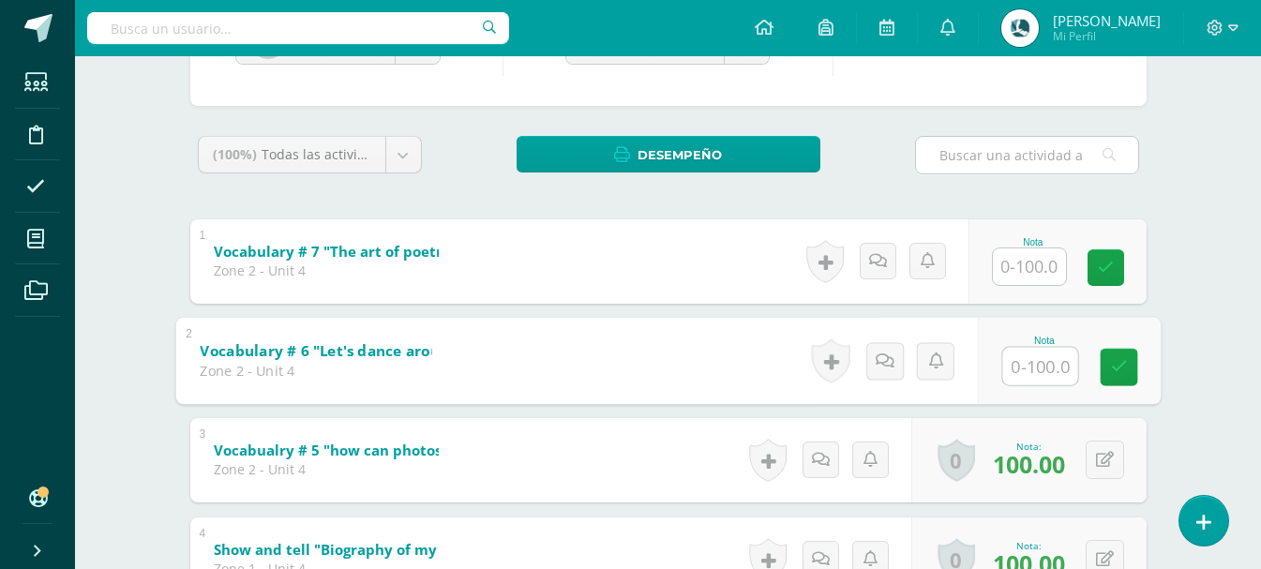
scroll to position [281, 0]
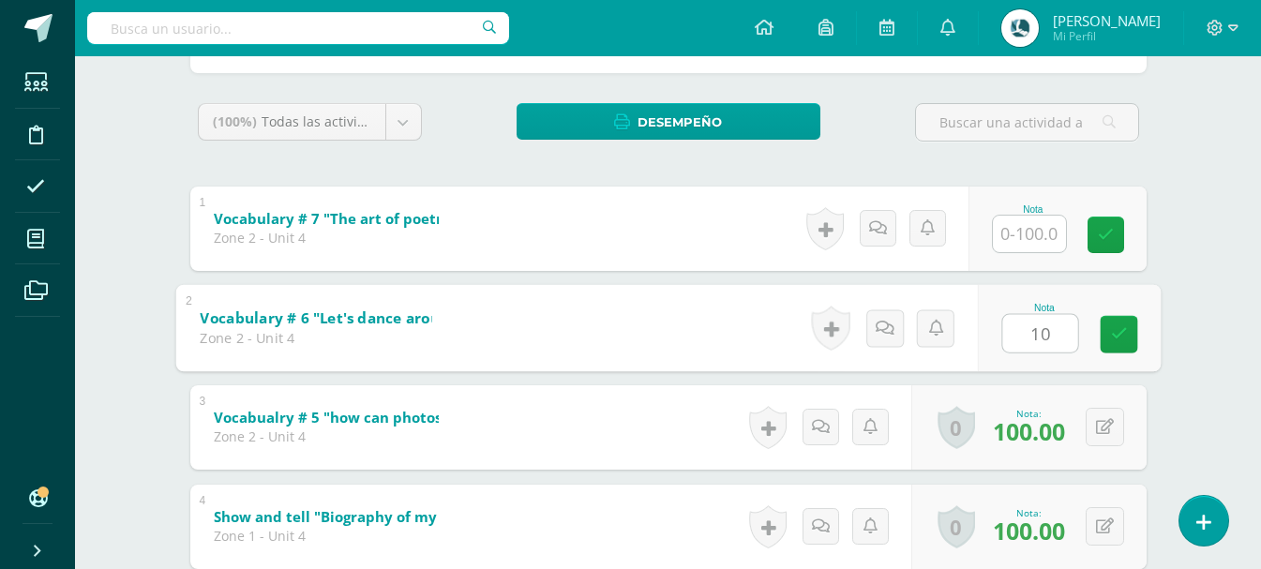
type input "100"
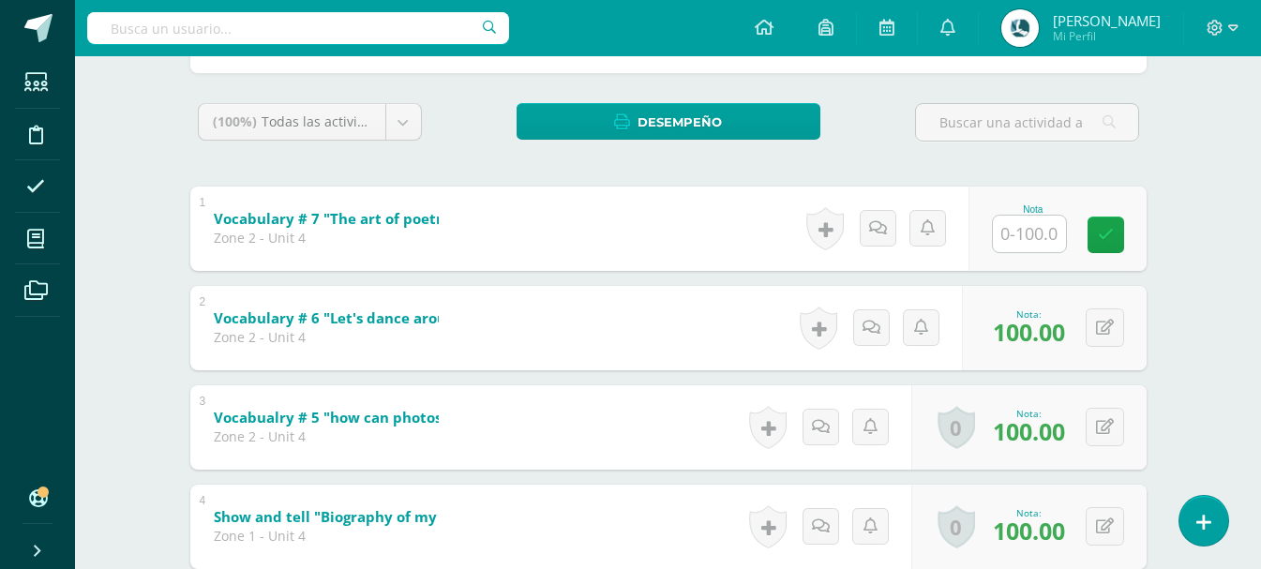
click at [1037, 237] on input "text" at bounding box center [1029, 234] width 73 height 37
type input "100"
